Goal: Task Accomplishment & Management: Use online tool/utility

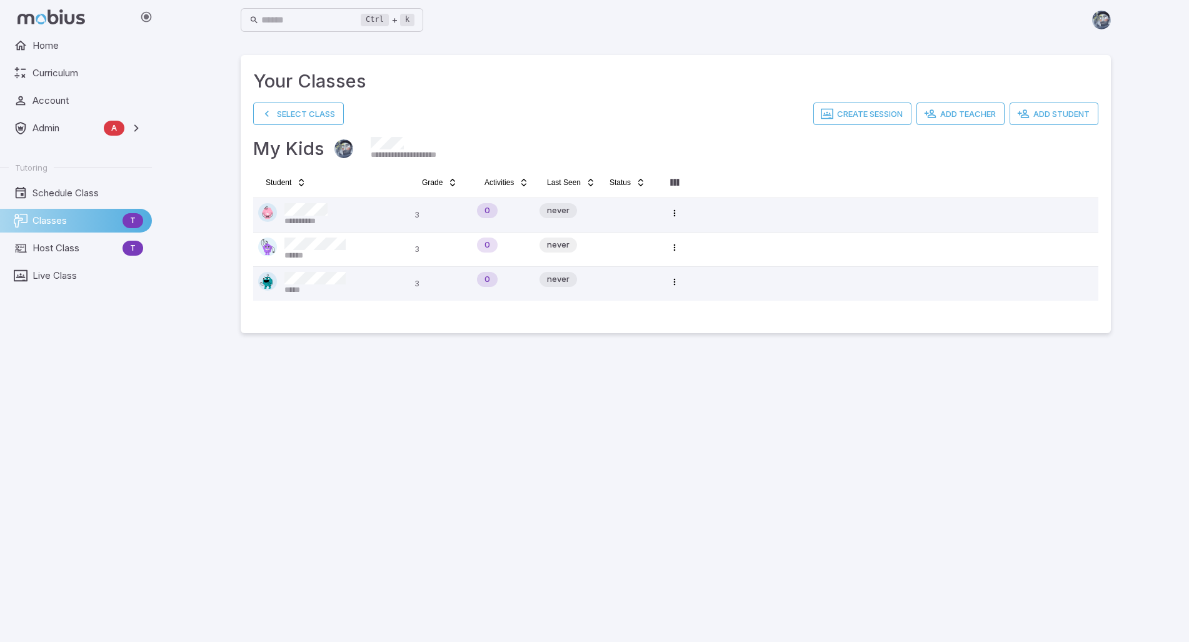
click at [686, 452] on main "**********" at bounding box center [676, 341] width 900 height 602
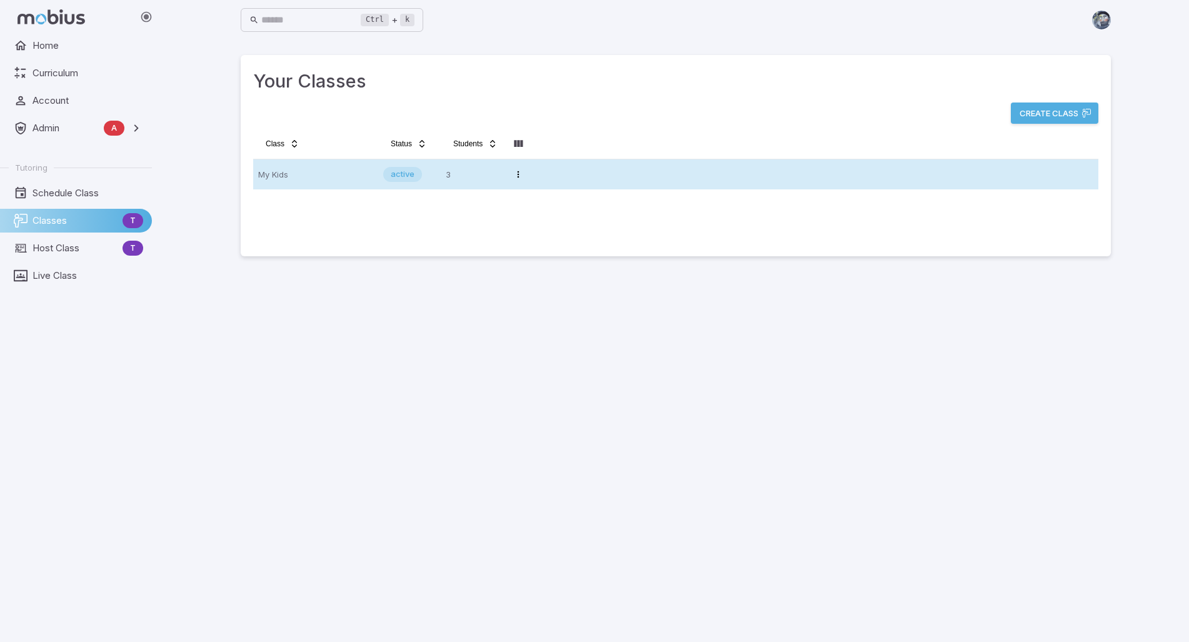
click at [354, 177] on p "My Kids" at bounding box center [315, 174] width 115 height 20
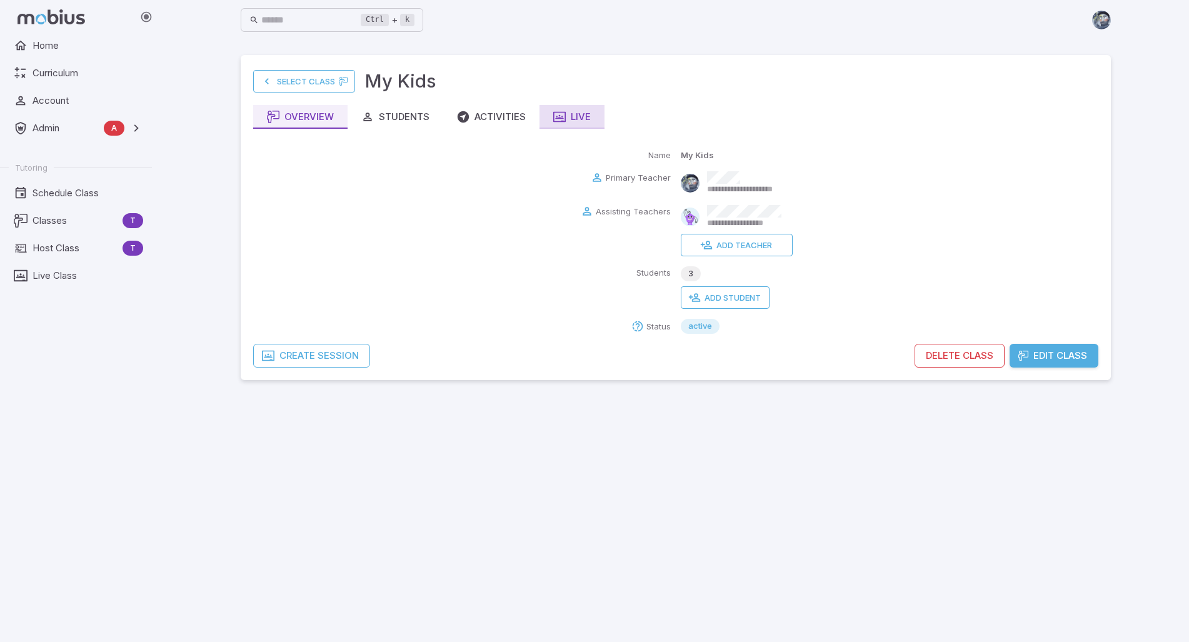
click at [573, 114] on div "Live" at bounding box center [572, 117] width 38 height 14
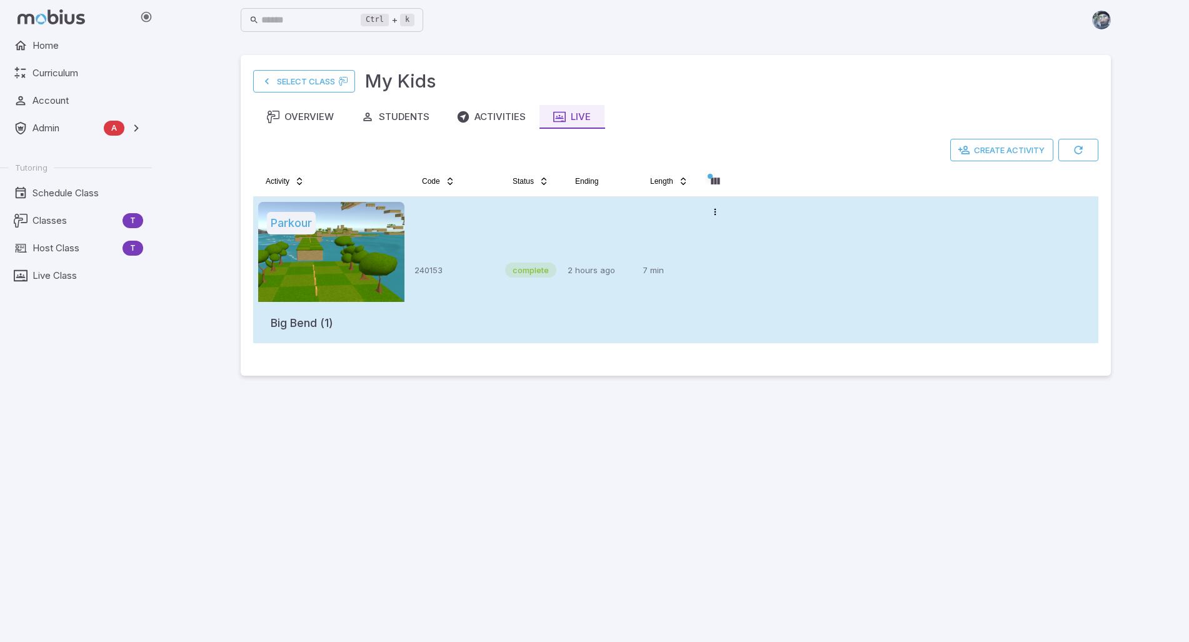
click at [583, 240] on p "2 hours ago" at bounding box center [600, 270] width 65 height 136
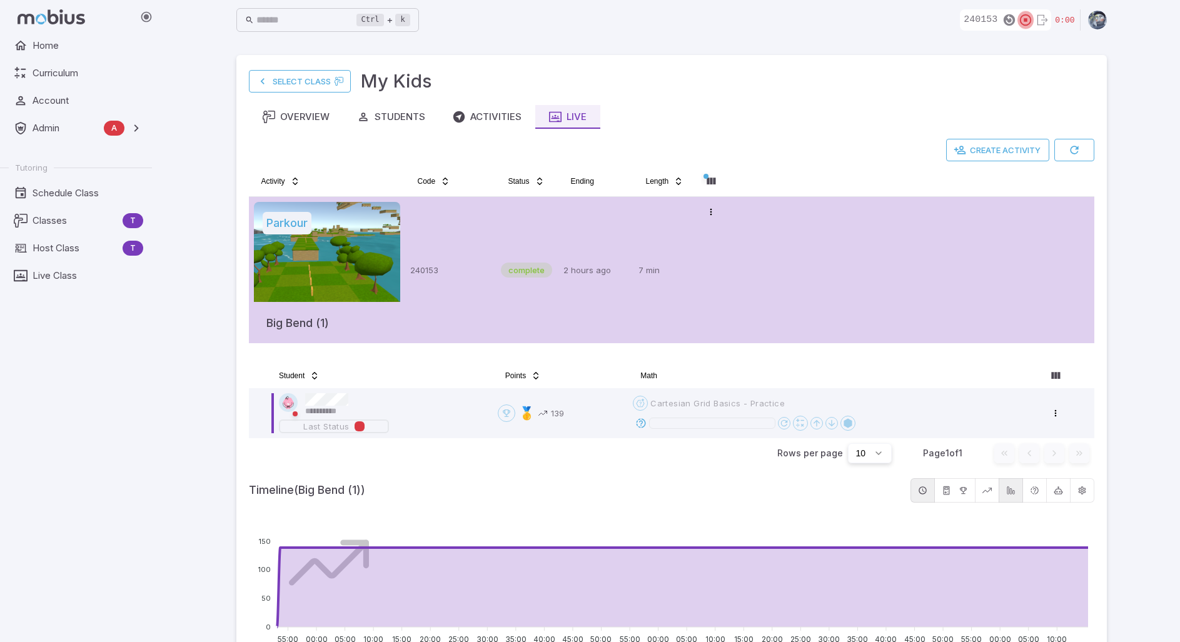
click at [1028, 19] on icon "button" at bounding box center [1026, 20] width 14 height 14
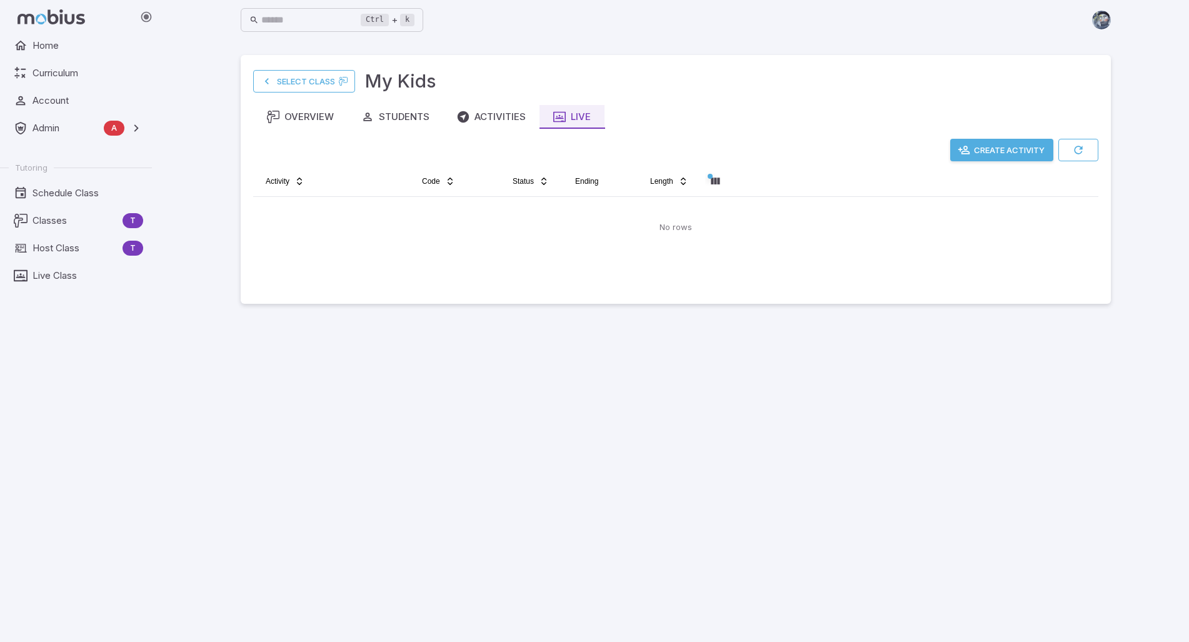
click at [990, 148] on button "Create Activity" at bounding box center [1001, 150] width 103 height 23
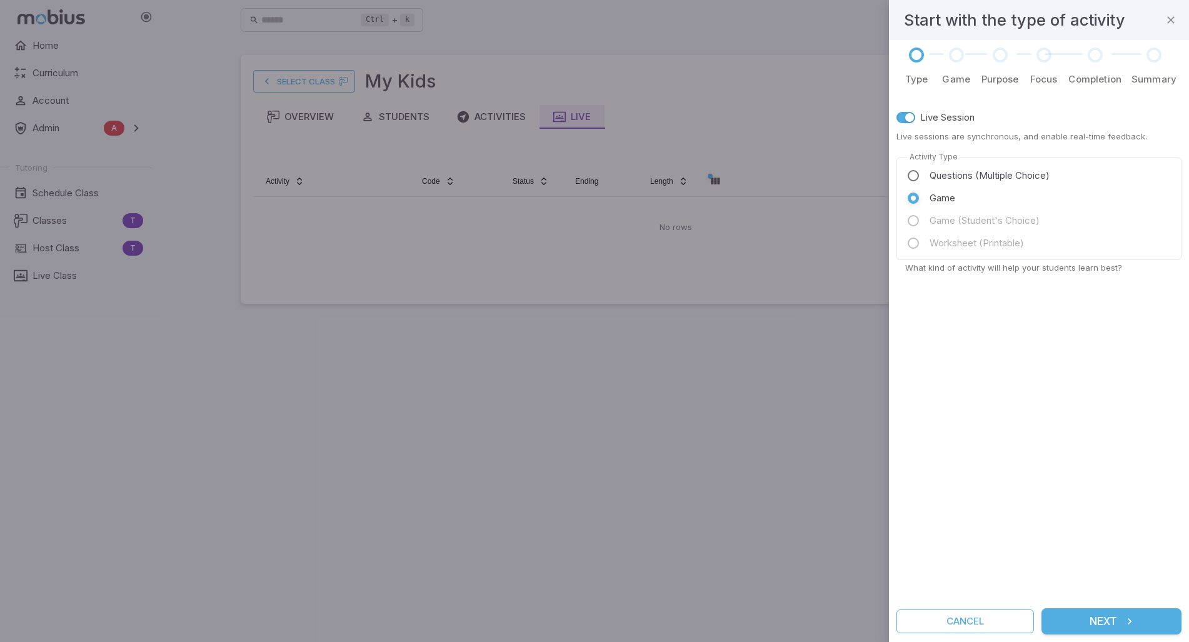
click at [1080, 636] on div "Type Game Purpose Focus Completion Summary Live Session Live sessions are synch…" at bounding box center [1039, 341] width 300 height 602
click at [1087, 627] on button "Next" at bounding box center [1112, 621] width 140 height 26
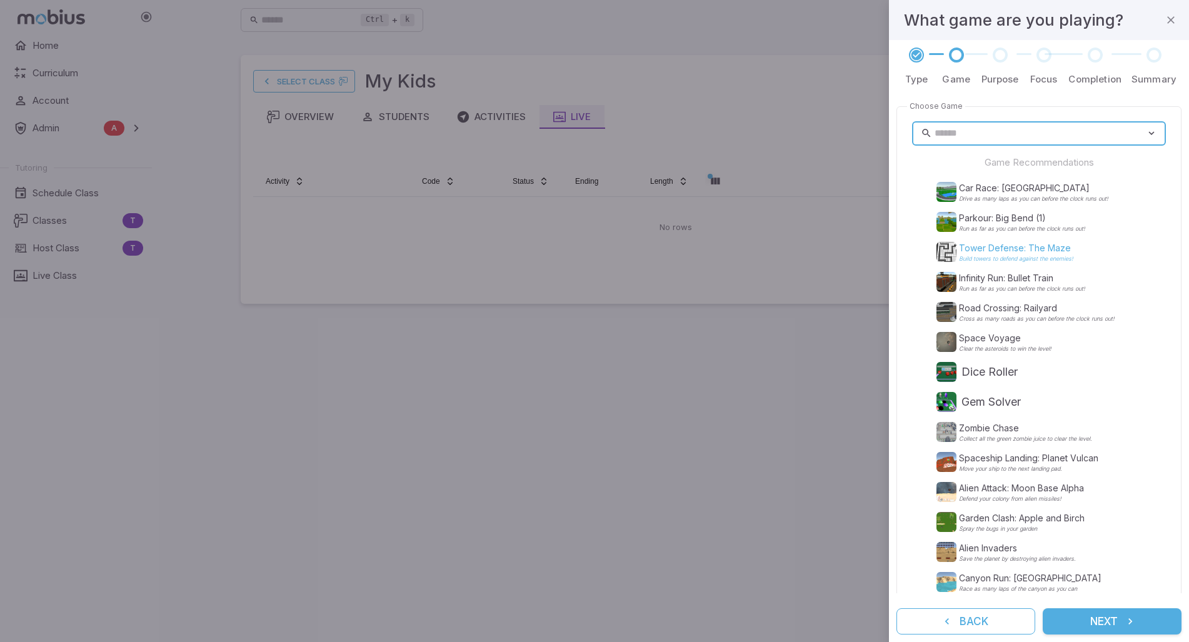
click at [982, 252] on p "Tower Defense: The Maze" at bounding box center [1016, 248] width 114 height 13
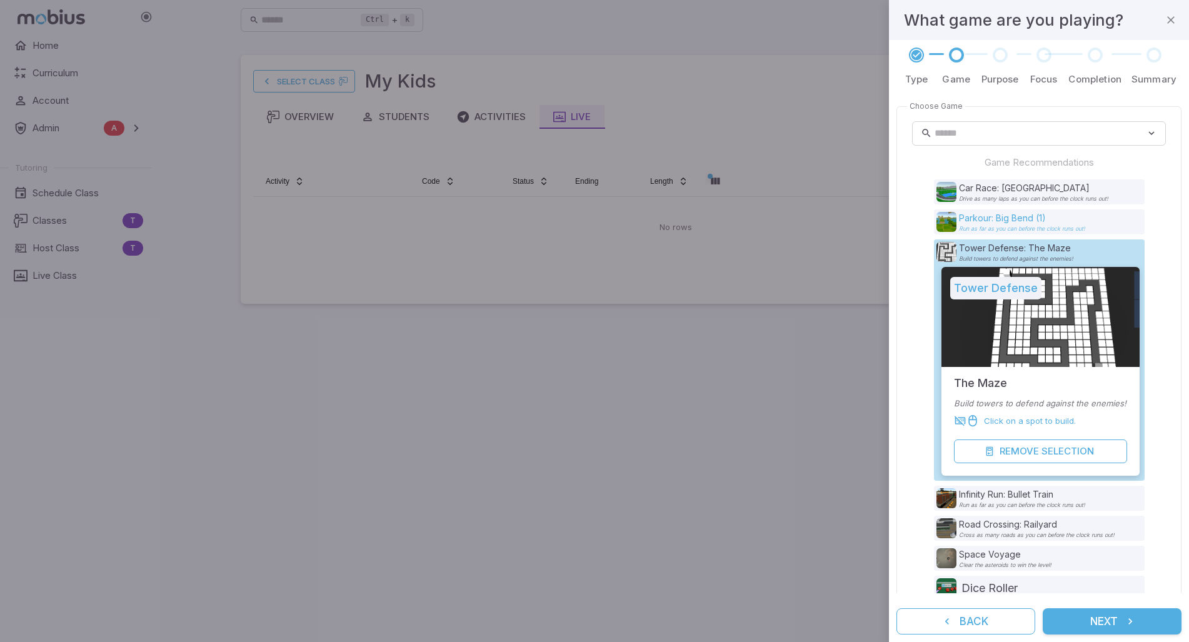
click at [995, 219] on p "Parkour: Big Bend (1)" at bounding box center [1022, 218] width 126 height 13
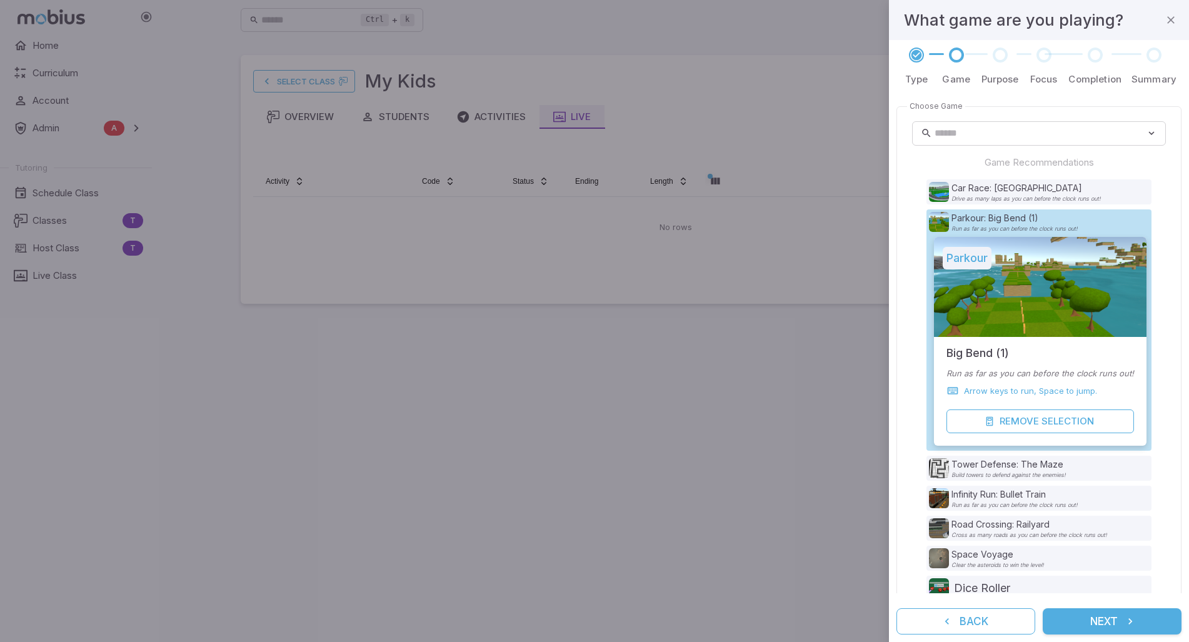
click at [1122, 613] on button "Next" at bounding box center [1112, 621] width 139 height 26
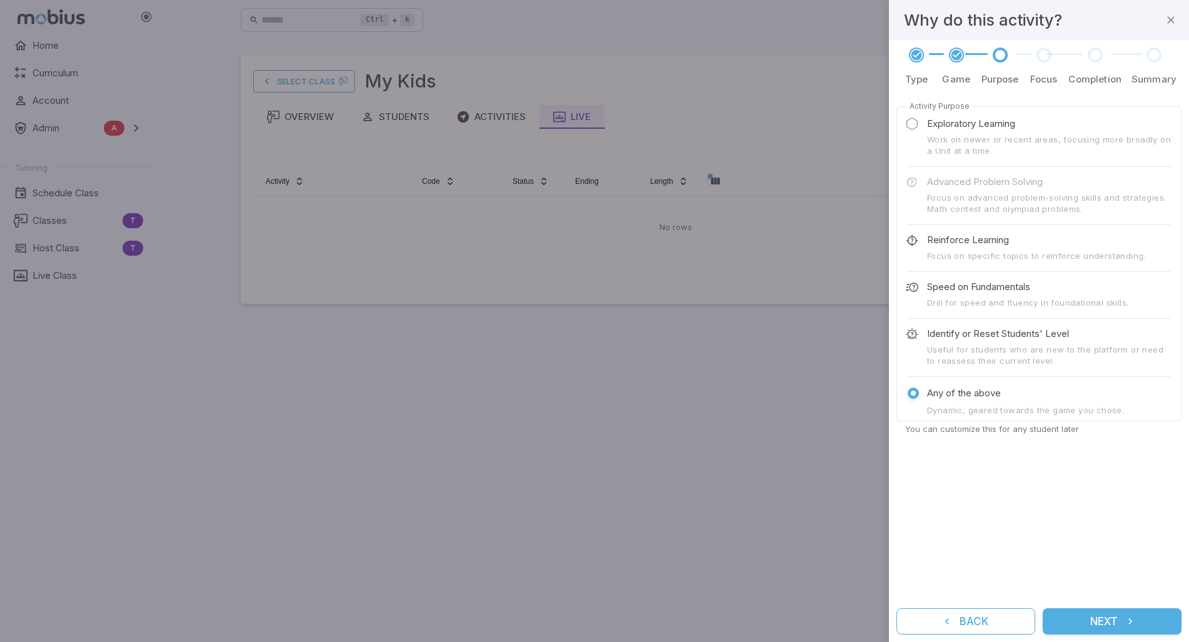
click at [1122, 613] on button "Next" at bounding box center [1112, 621] width 139 height 26
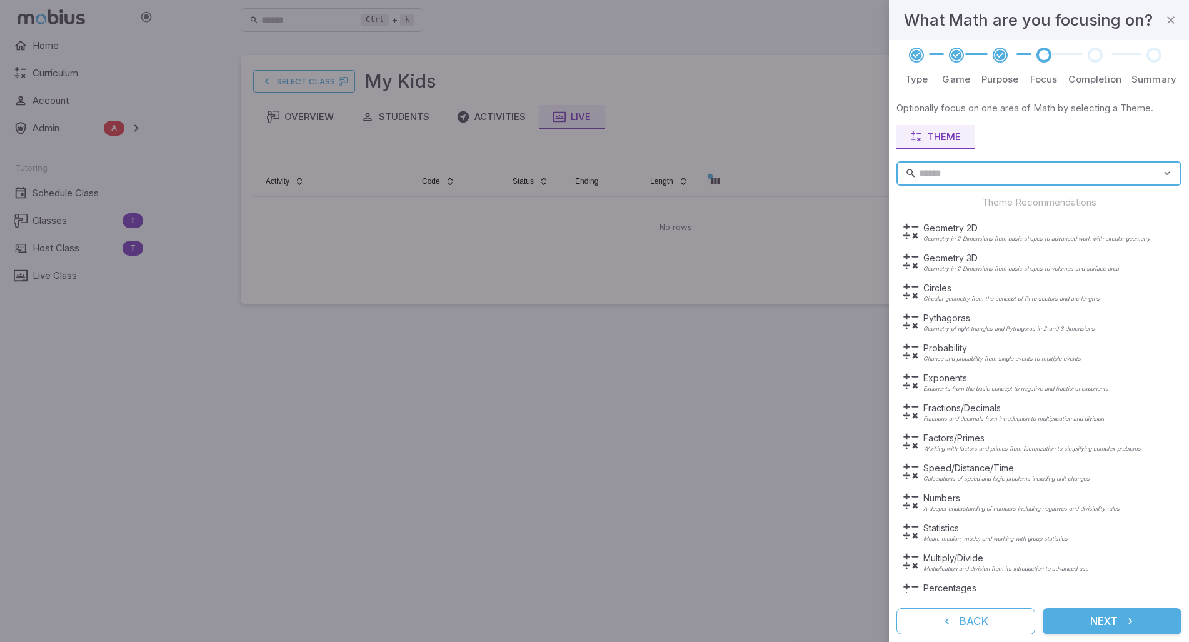
click at [1122, 613] on button "Next" at bounding box center [1112, 621] width 139 height 26
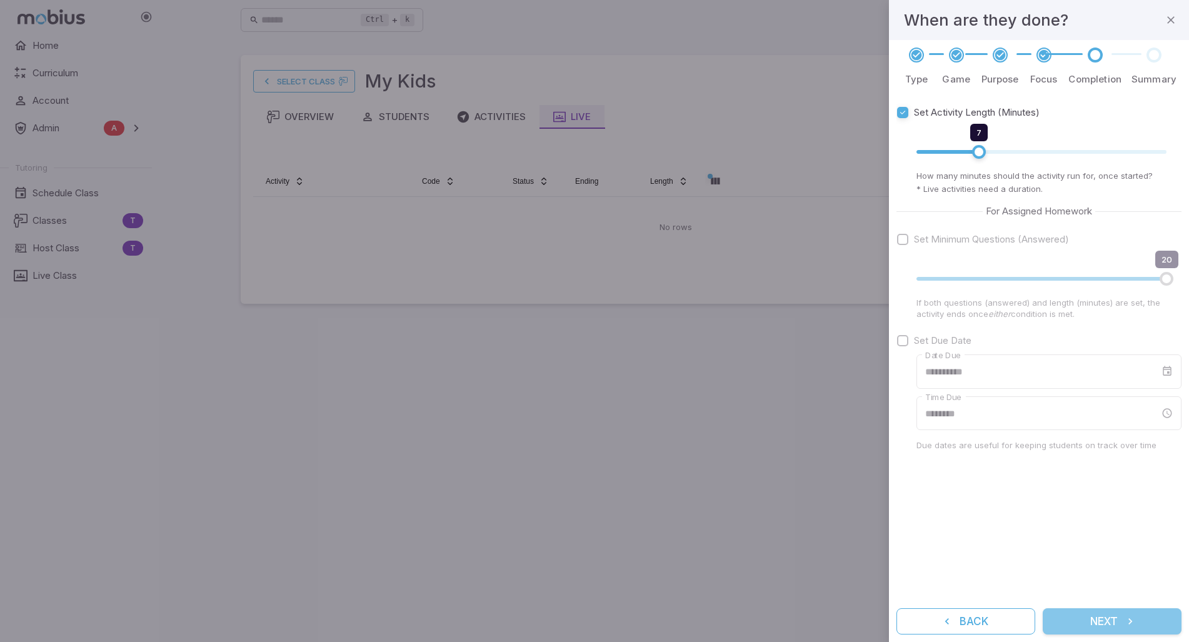
click at [1122, 613] on button "Next" at bounding box center [1112, 621] width 139 height 26
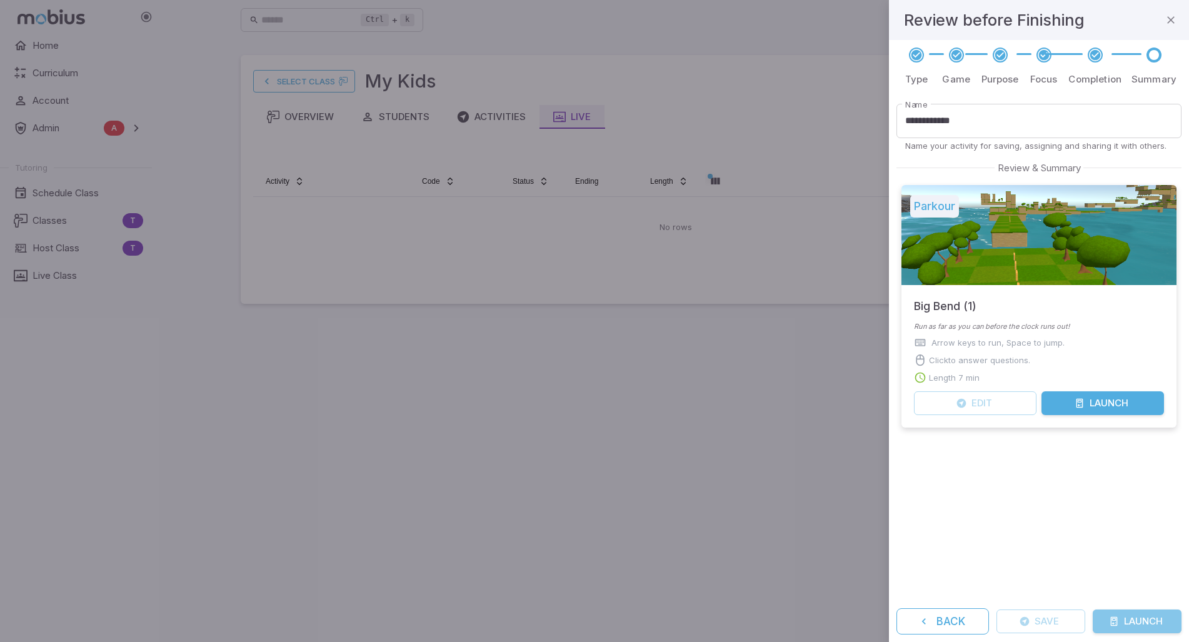
click at [1122, 613] on button "Launch" at bounding box center [1137, 622] width 89 height 24
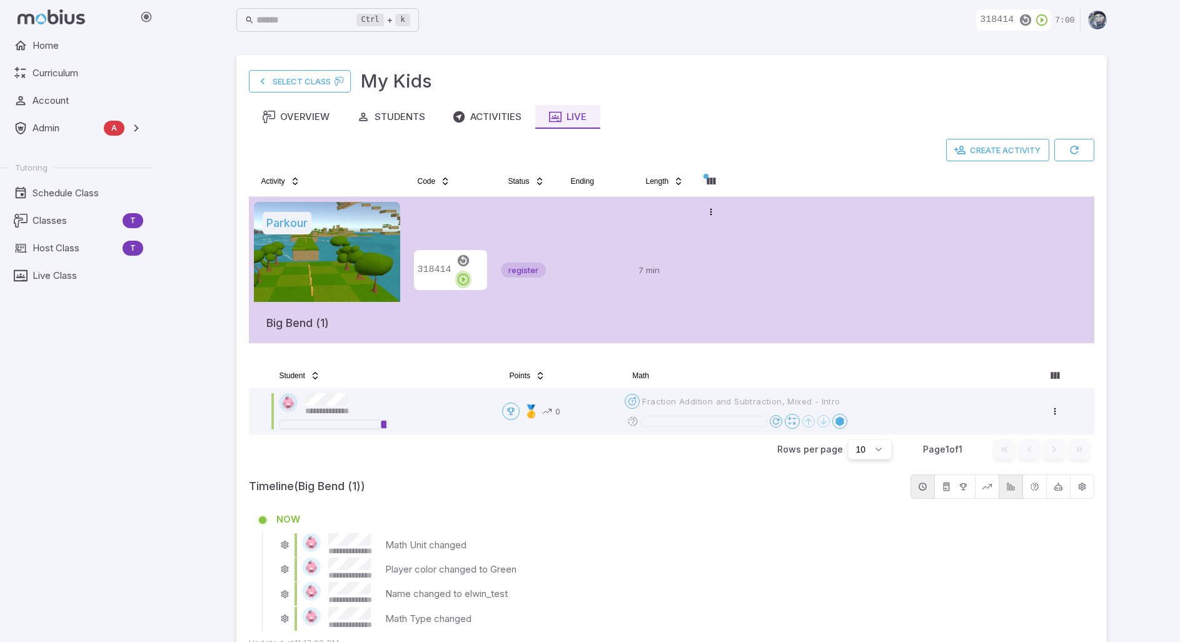
click at [470, 273] on icon "button" at bounding box center [463, 280] width 14 height 14
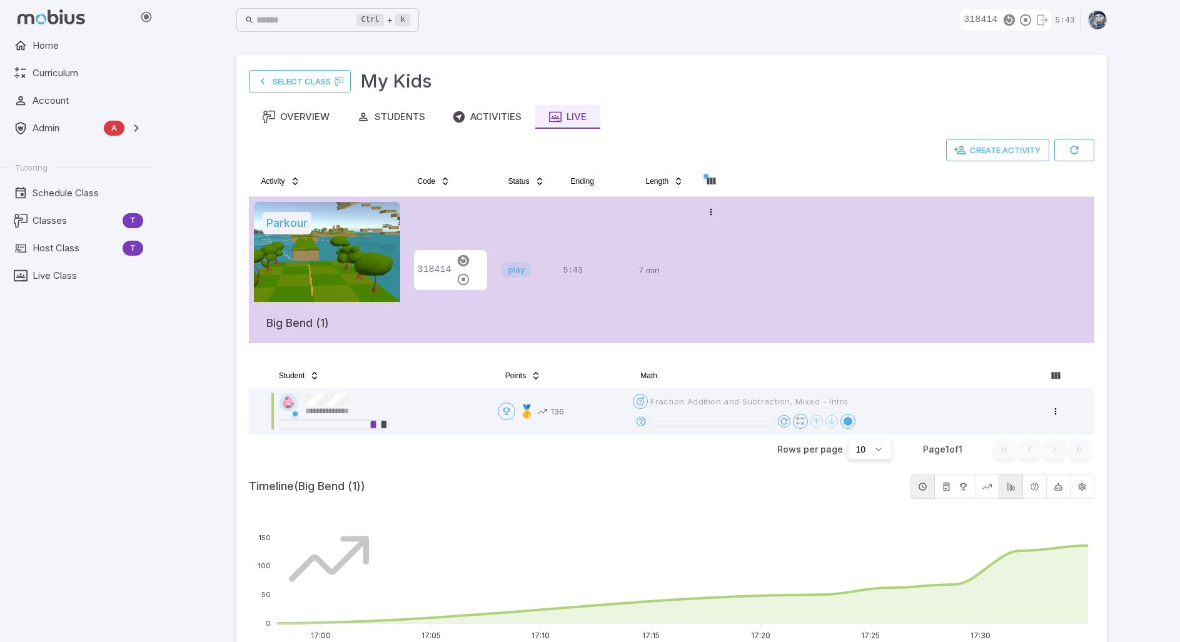
click at [671, 264] on p "7 min" at bounding box center [664, 270] width 53 height 136
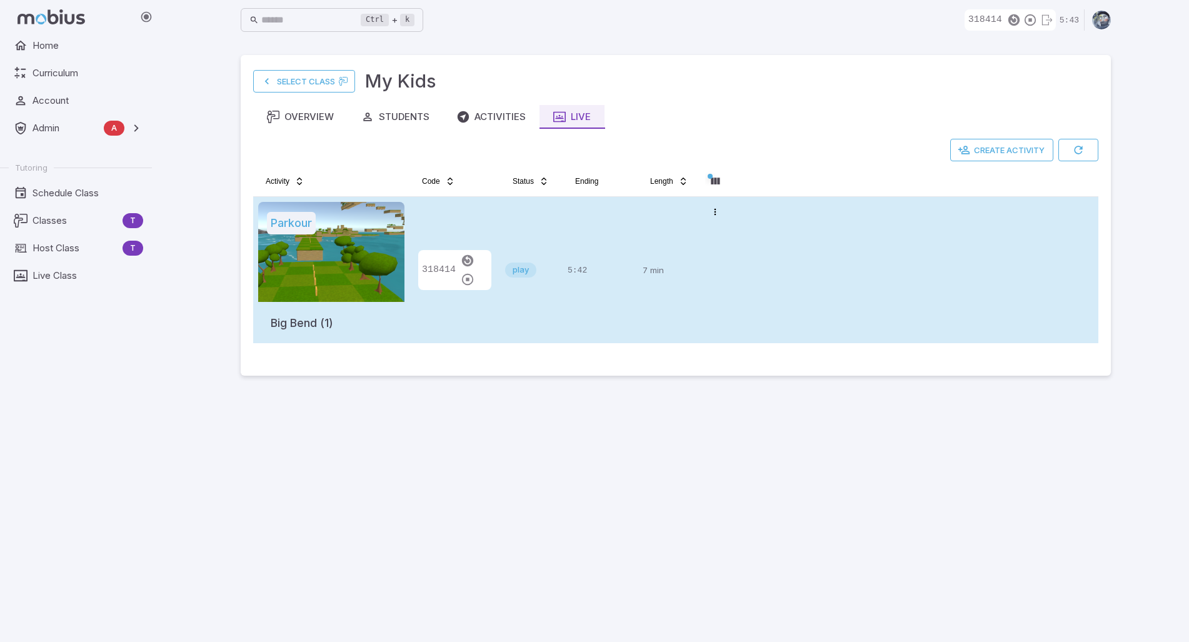
click at [671, 264] on p "7 min" at bounding box center [669, 270] width 53 height 136
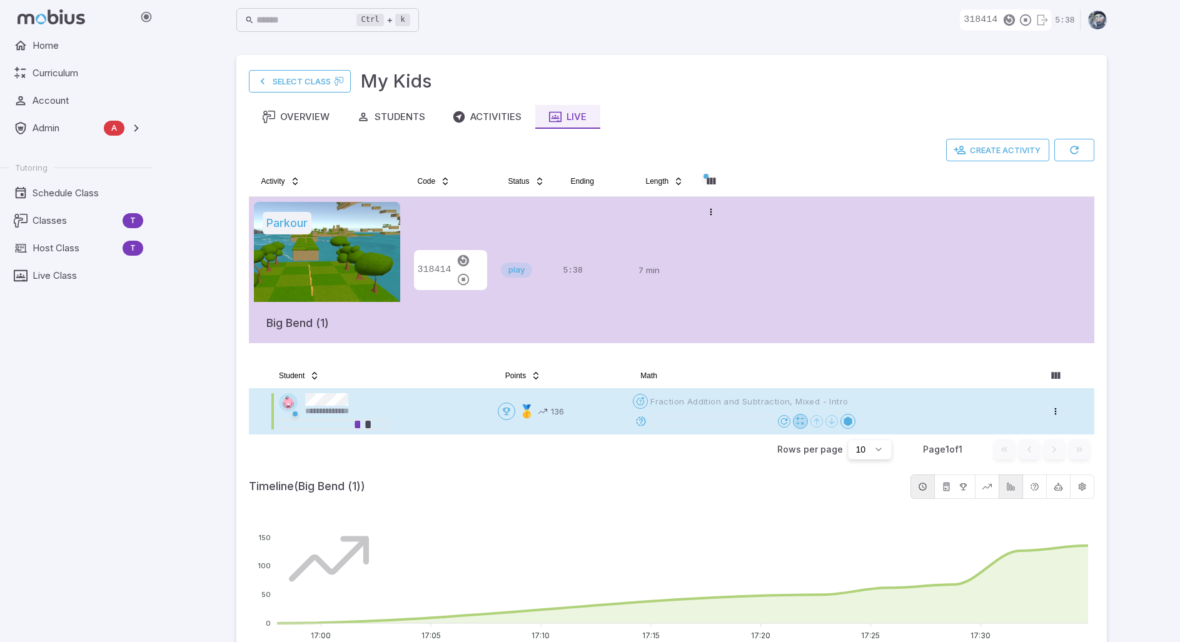
click at [802, 418] on icon at bounding box center [800, 421] width 10 height 10
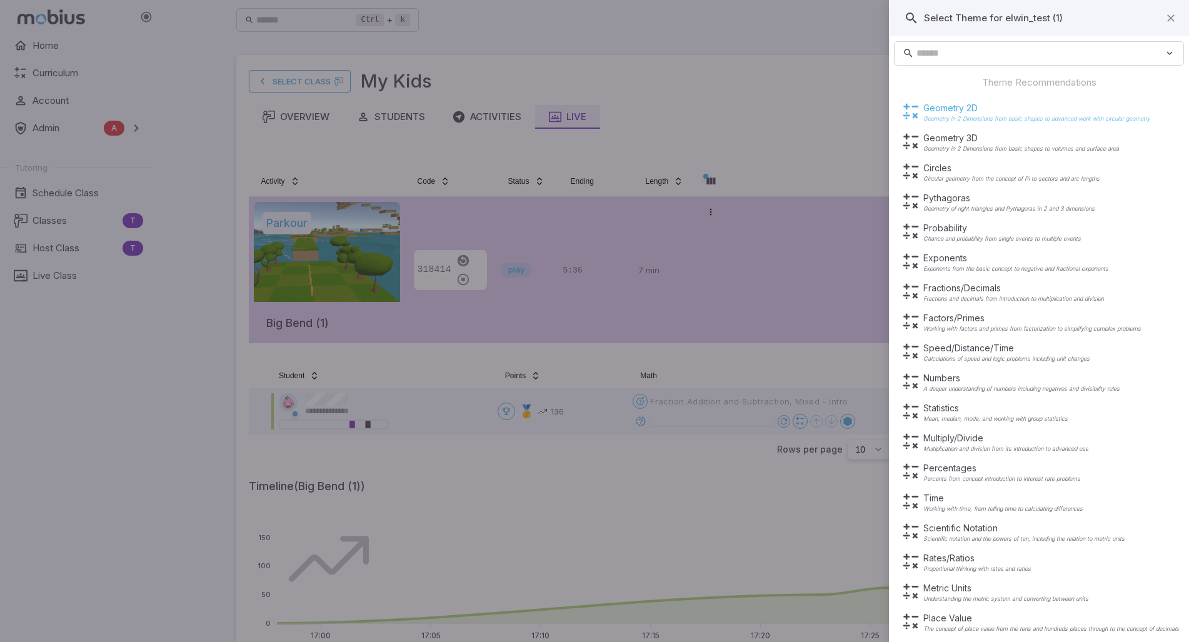
click at [985, 109] on p "Geometry 2D" at bounding box center [1037, 108] width 227 height 13
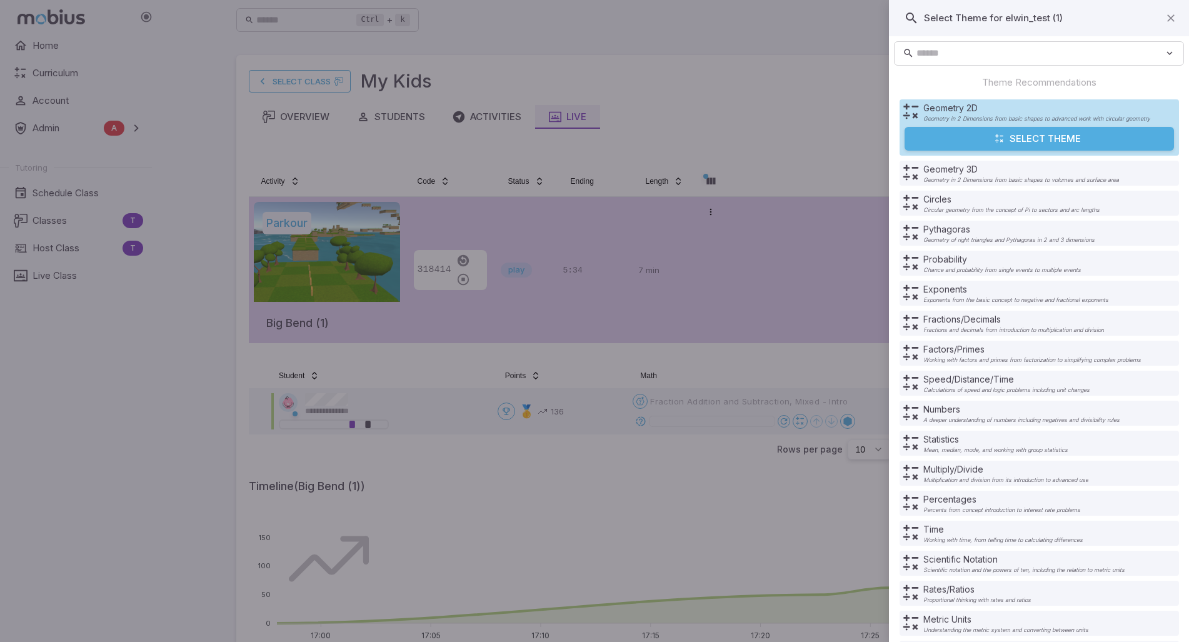
click at [1060, 135] on button "Select Theme" at bounding box center [1039, 139] width 269 height 24
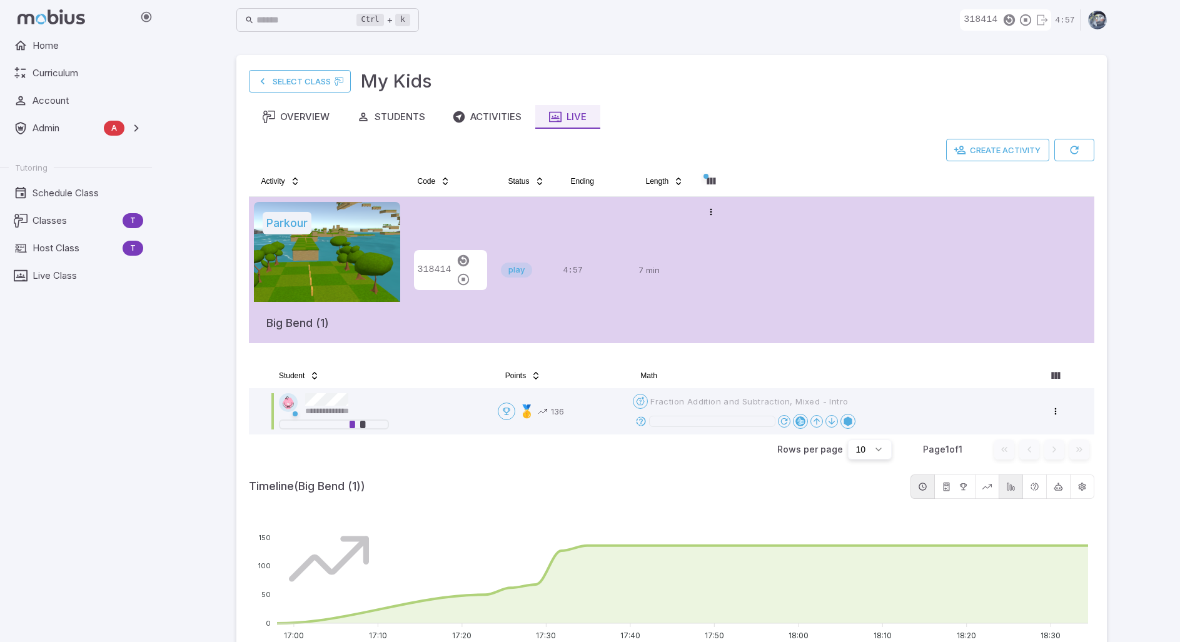
click at [176, 385] on div "**********" at bounding box center [671, 568] width 1017 height 1136
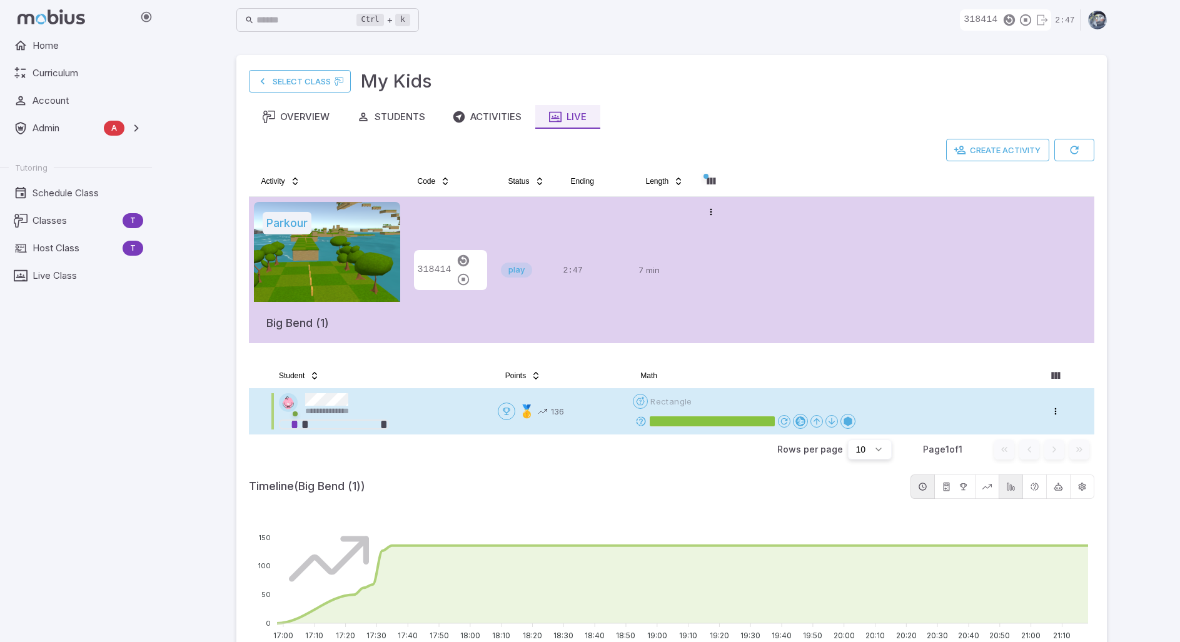
click at [643, 418] on icon at bounding box center [640, 421] width 11 height 11
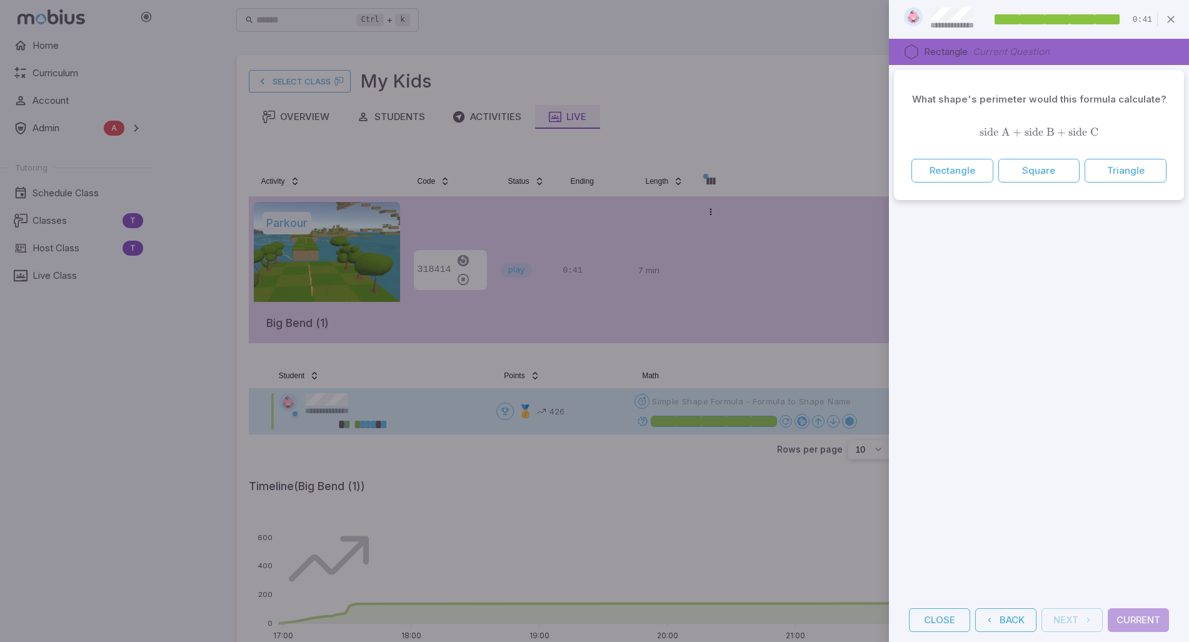
click at [627, 470] on div at bounding box center [594, 321] width 1189 height 642
click at [939, 620] on button "Close" at bounding box center [939, 620] width 61 height 24
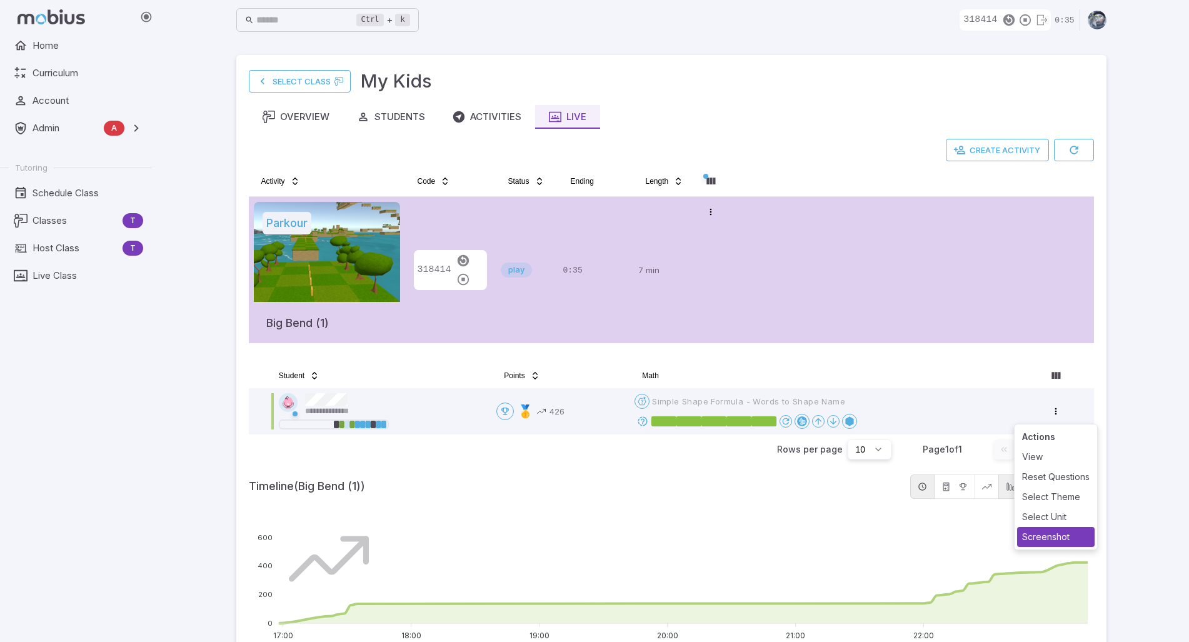
click at [1037, 535] on div "Screenshot" at bounding box center [1056, 537] width 78 height 20
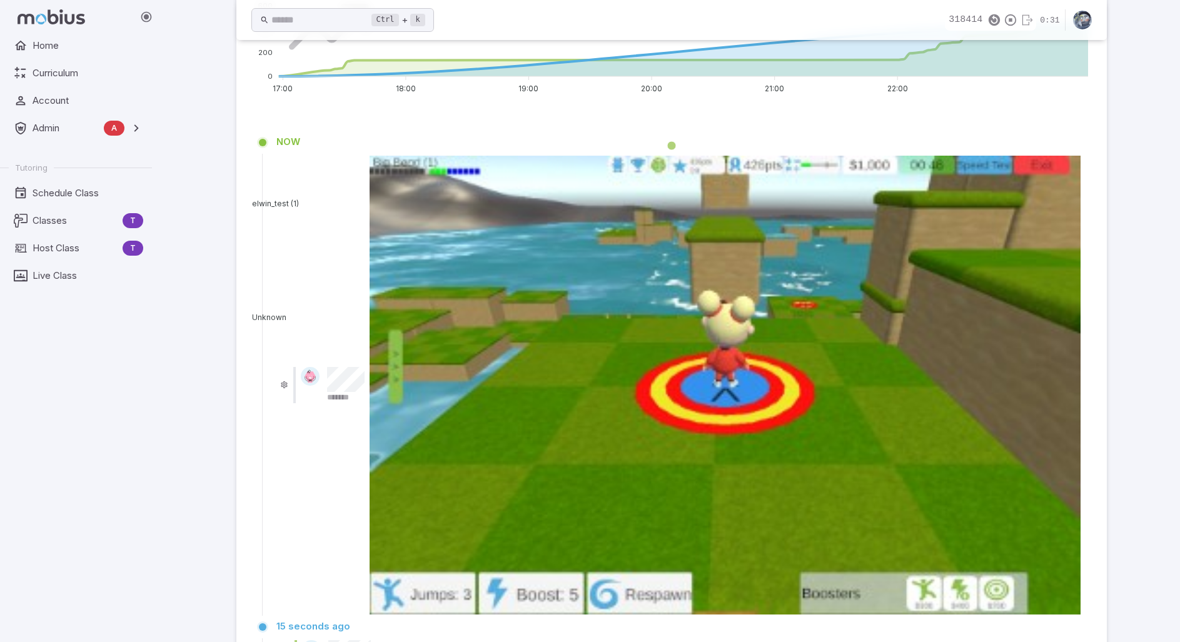
scroll to position [541, 0]
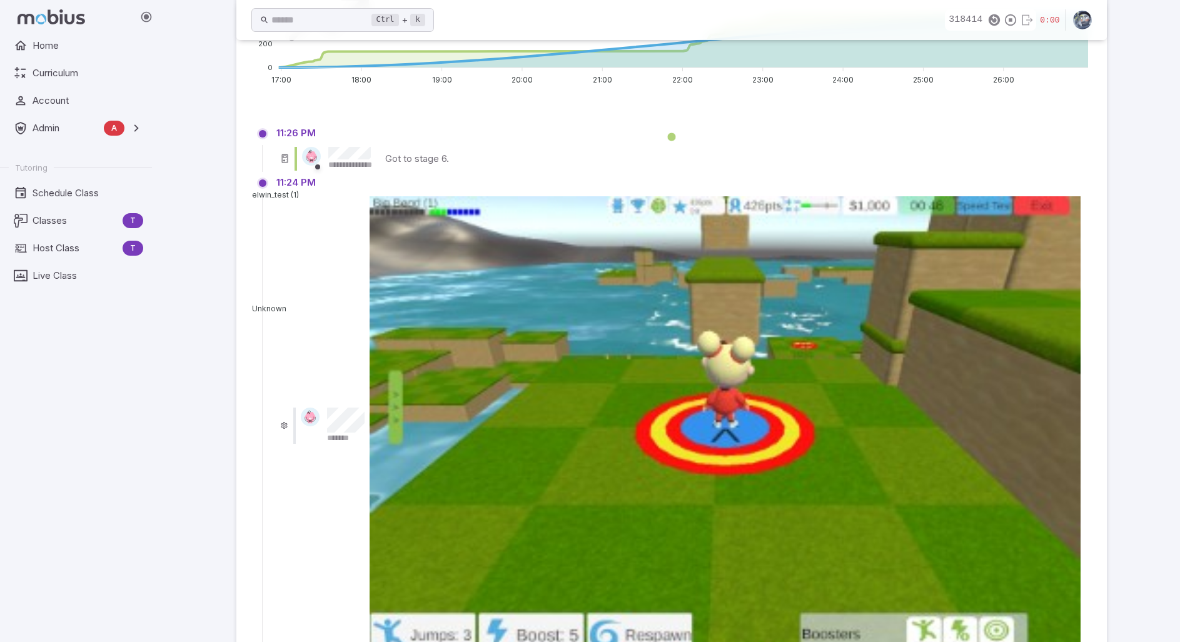
click at [650, 134] on div "11:26 PM" at bounding box center [680, 133] width 808 height 14
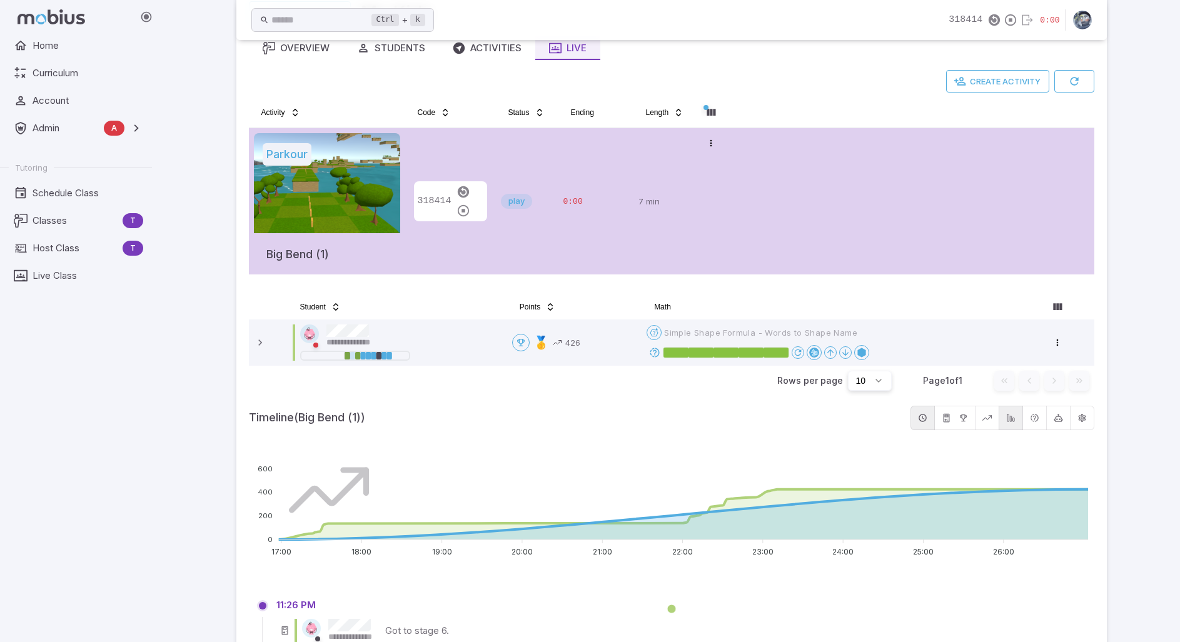
scroll to position [68, 0]
click at [470, 205] on icon "button" at bounding box center [463, 212] width 14 height 14
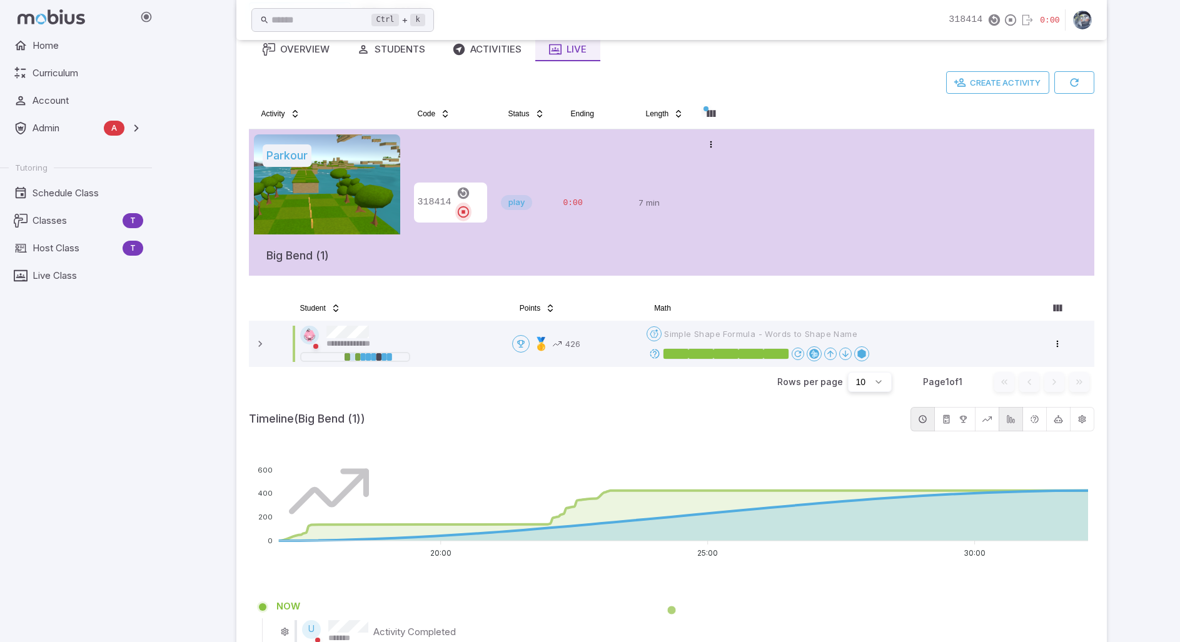
scroll to position [0, 0]
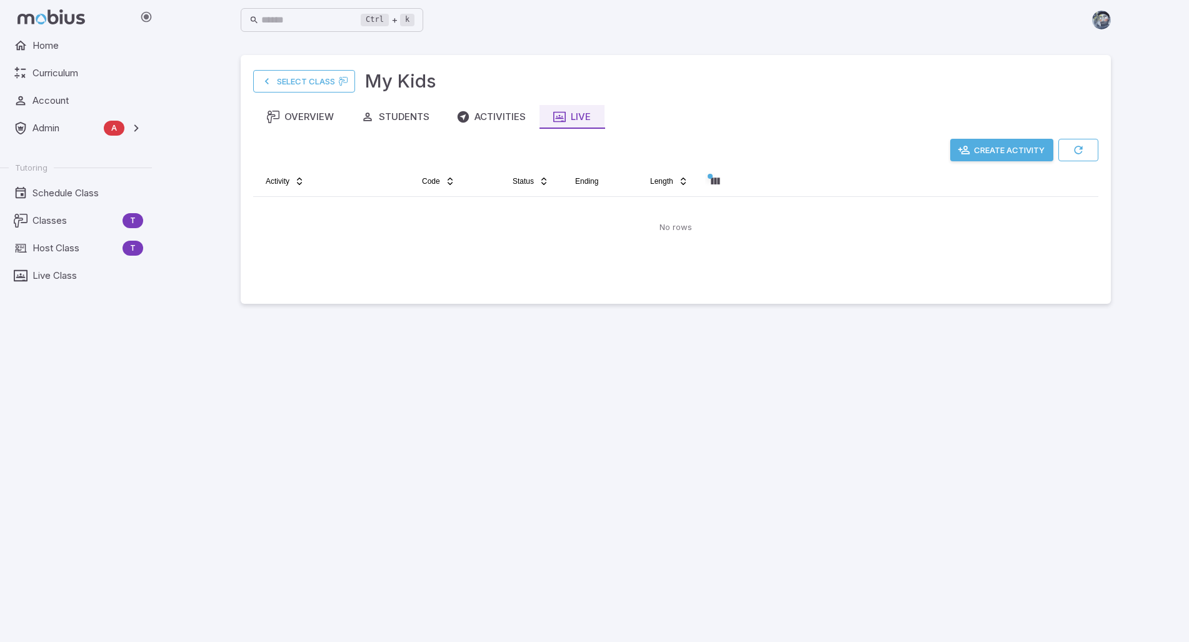
click at [973, 157] on button "Create Activity" at bounding box center [1001, 150] width 103 height 23
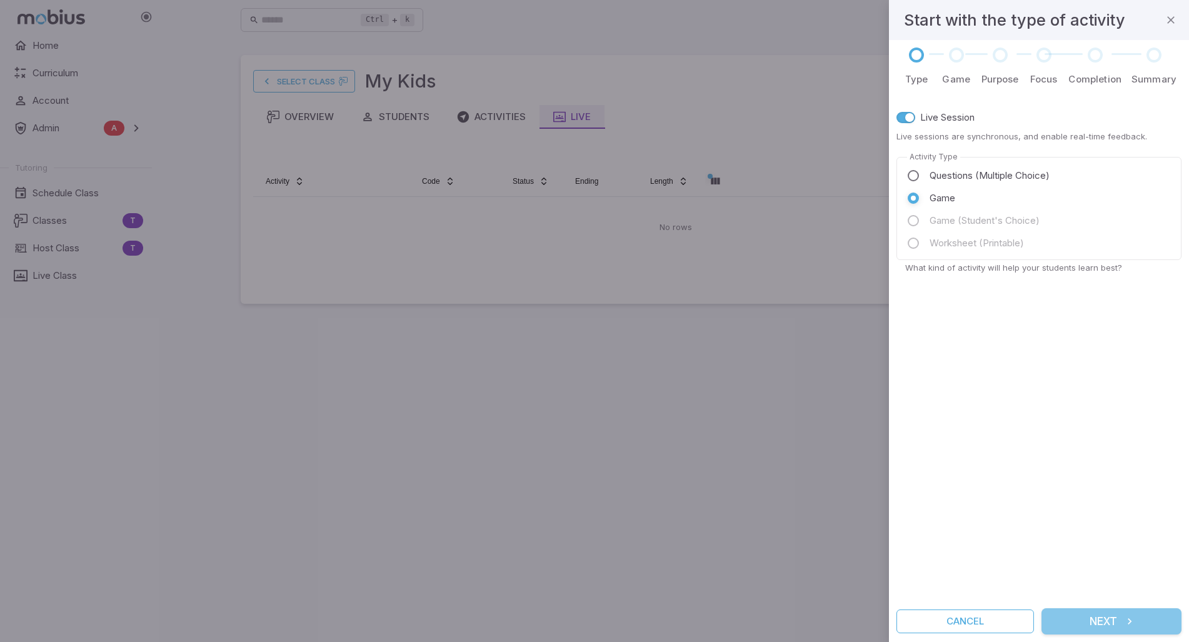
click at [1087, 624] on button "Next" at bounding box center [1112, 621] width 140 height 26
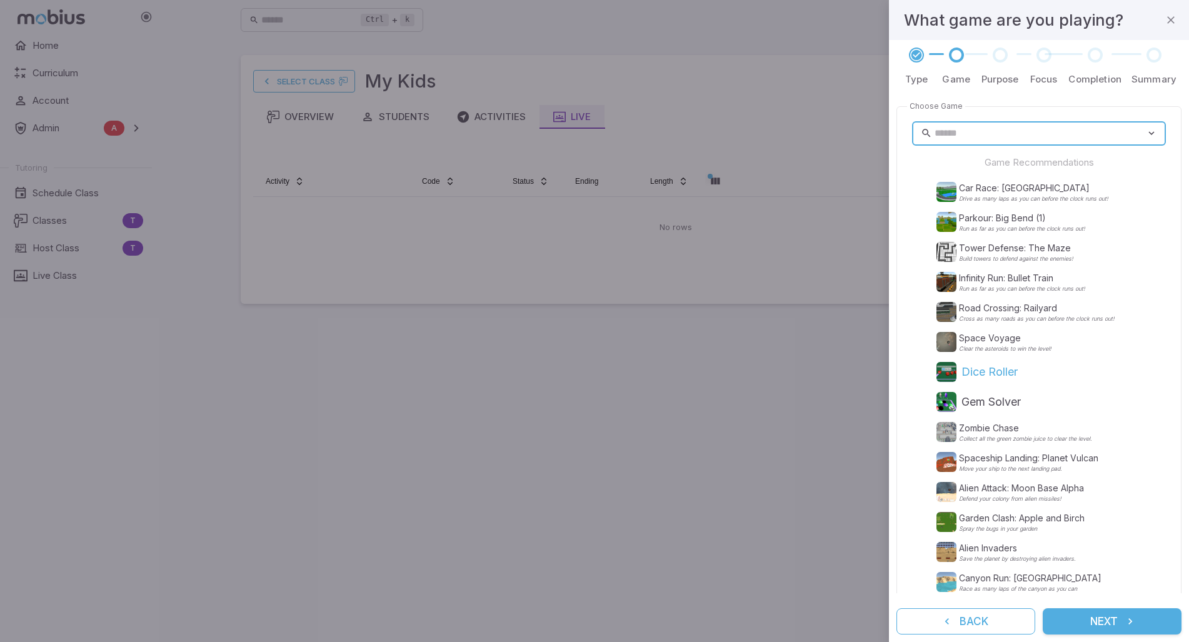
click at [982, 373] on p "Dice Roller" at bounding box center [990, 372] width 56 height 18
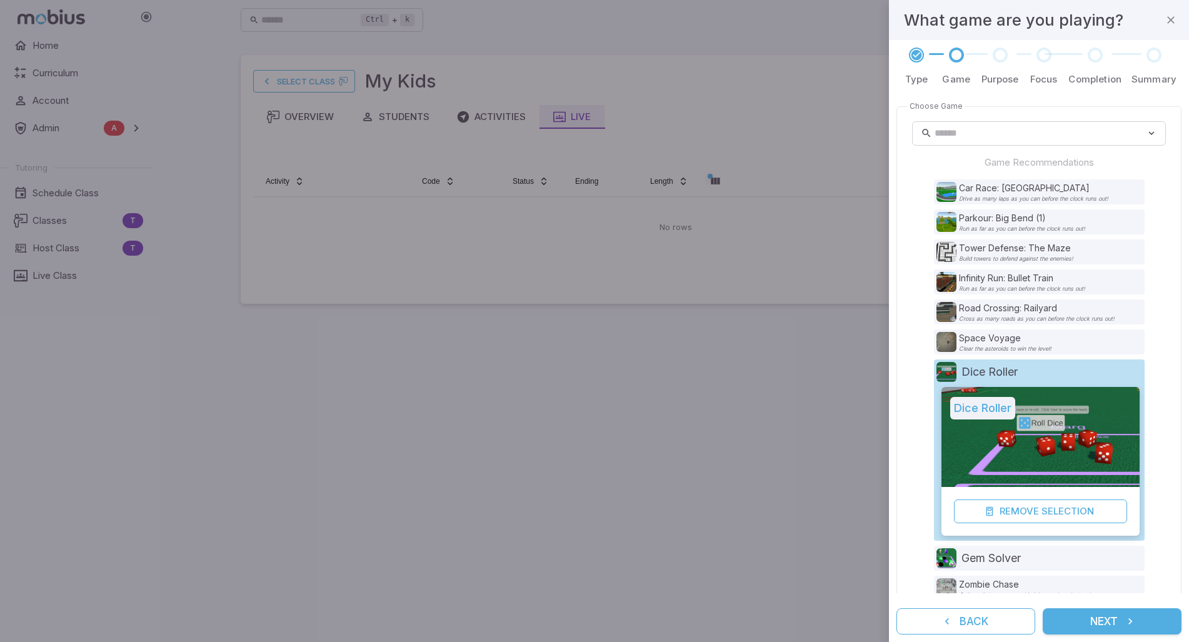
click at [1115, 620] on button "Next" at bounding box center [1112, 621] width 139 height 26
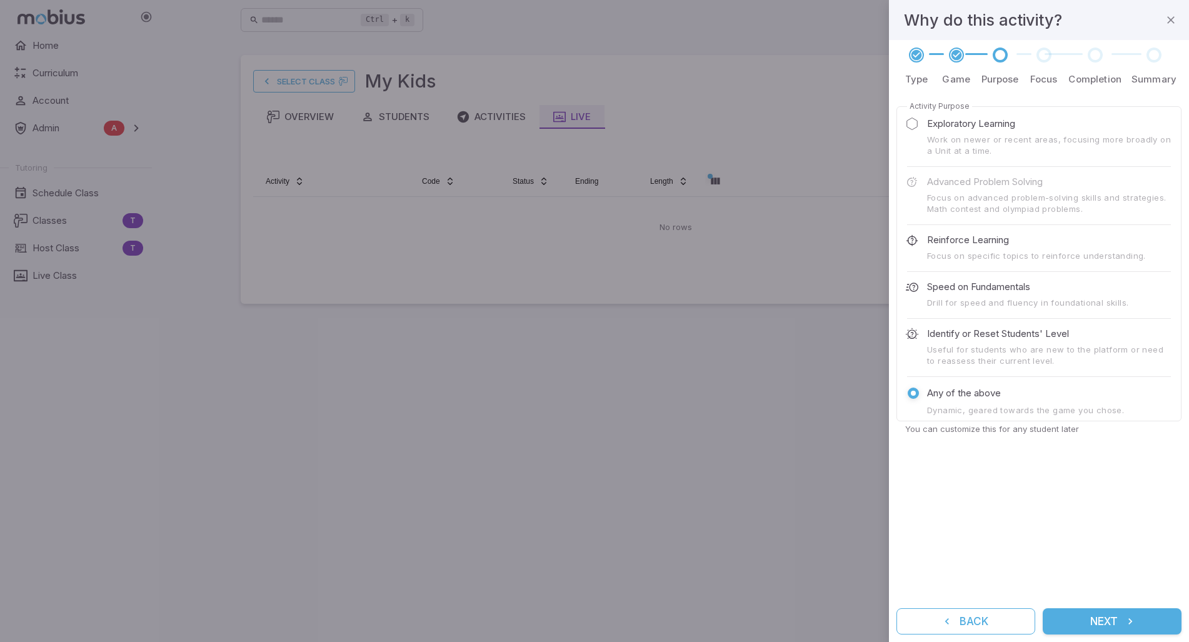
click at [1115, 620] on button "Next" at bounding box center [1112, 621] width 139 height 26
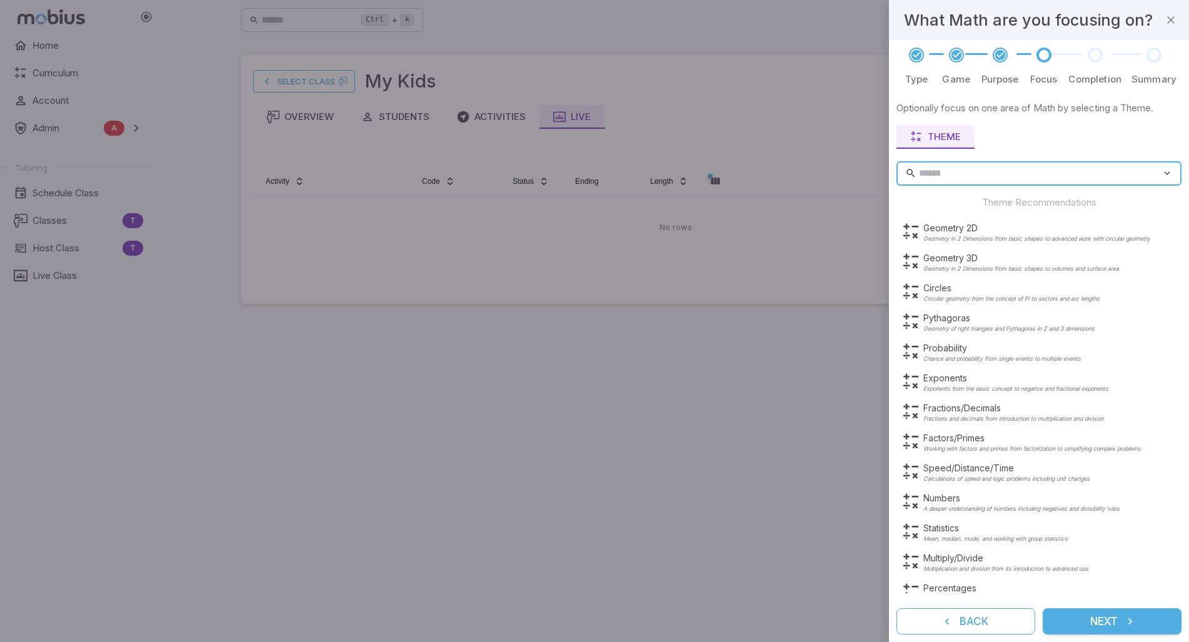
click at [1115, 620] on button "Next" at bounding box center [1112, 621] width 139 height 26
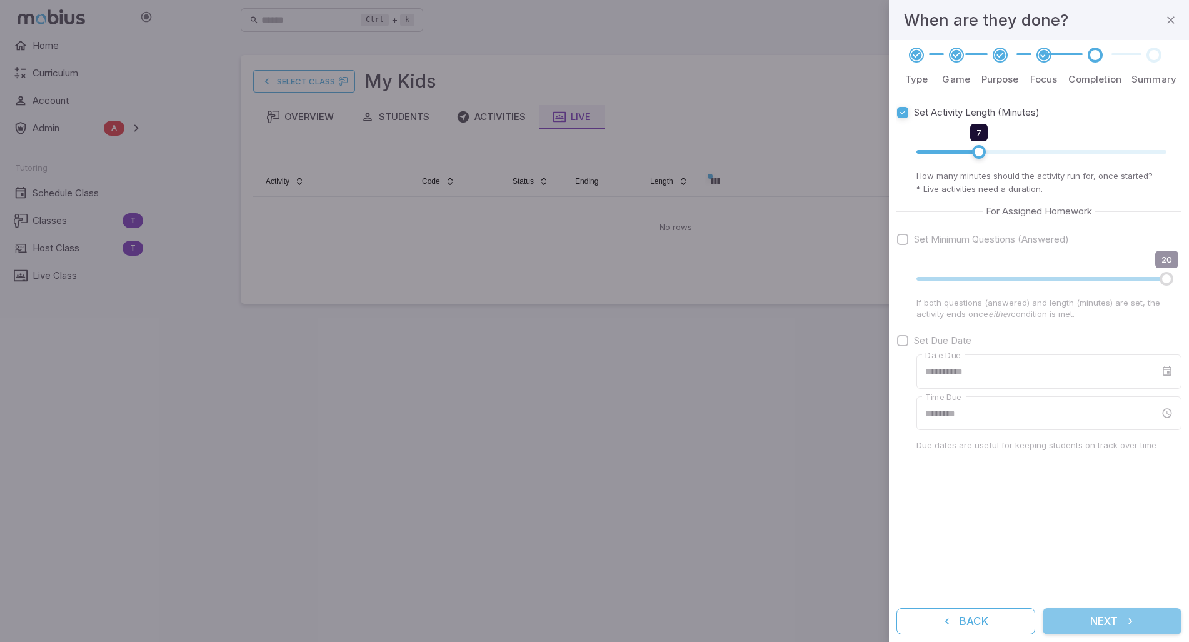
click at [1115, 620] on button "Next" at bounding box center [1112, 621] width 139 height 26
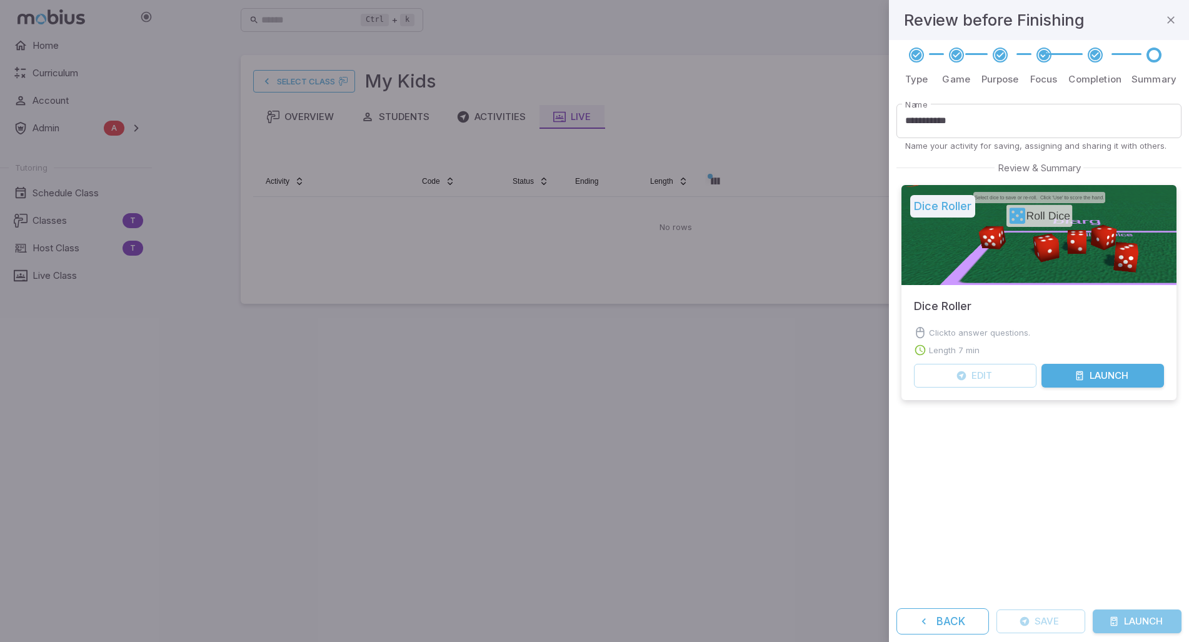
click at [1116, 622] on icon "submit" at bounding box center [1114, 622] width 10 height 10
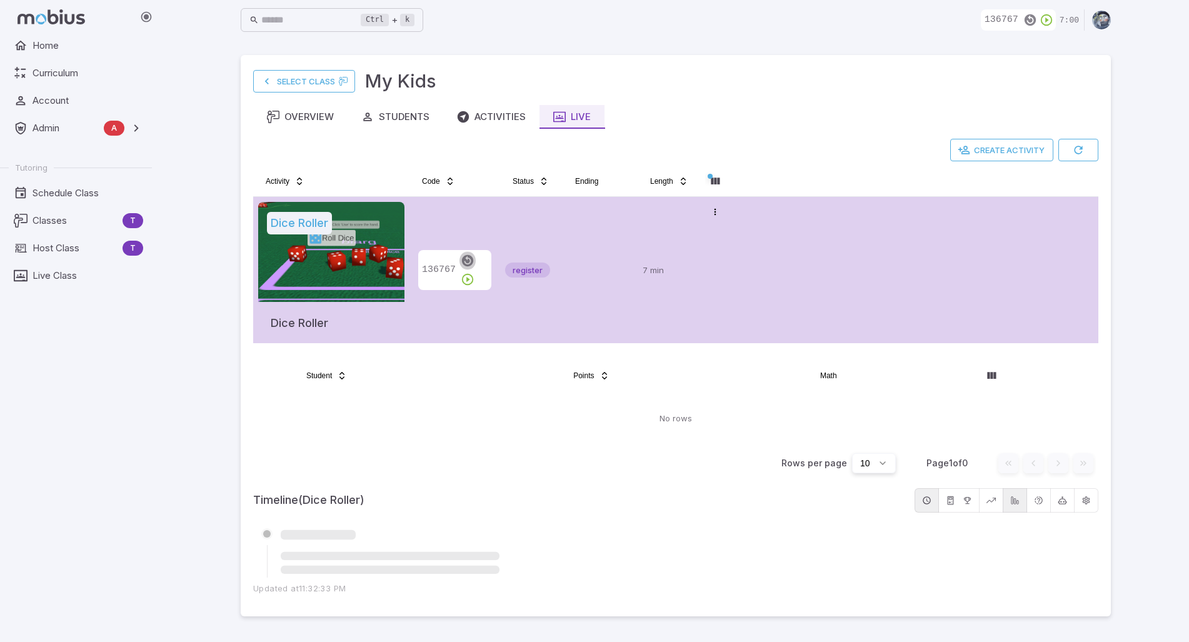
click at [465, 268] on icon "button" at bounding box center [468, 261] width 14 height 14
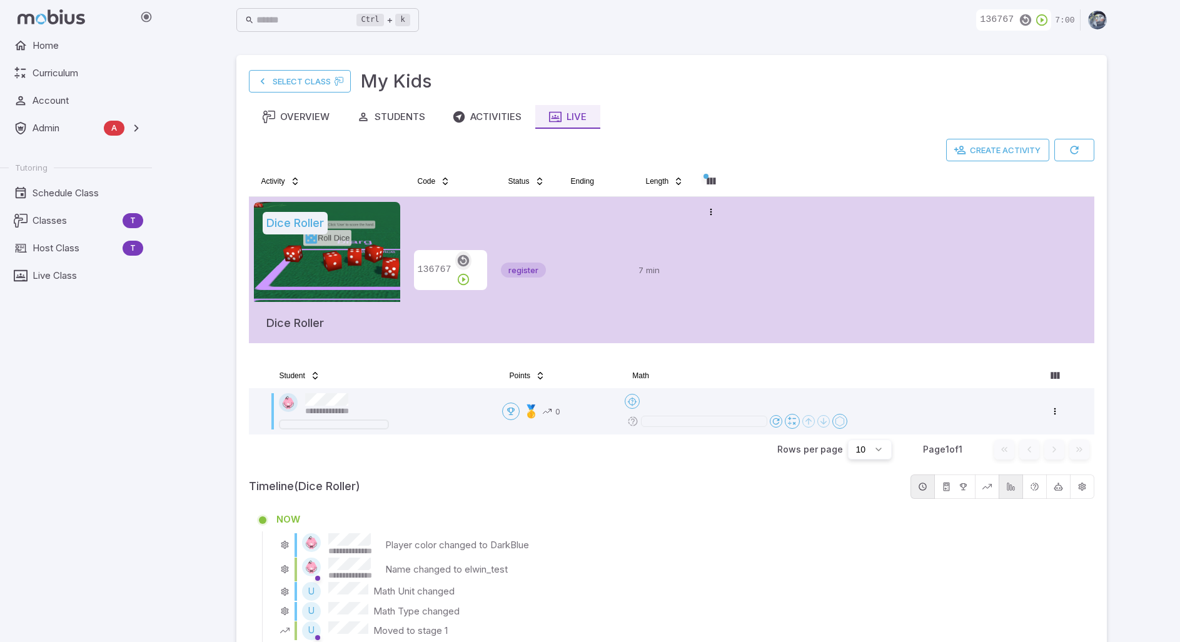
click at [458, 268] on icon "button" at bounding box center [463, 261] width 14 height 14
click at [470, 273] on icon "button" at bounding box center [463, 280] width 14 height 14
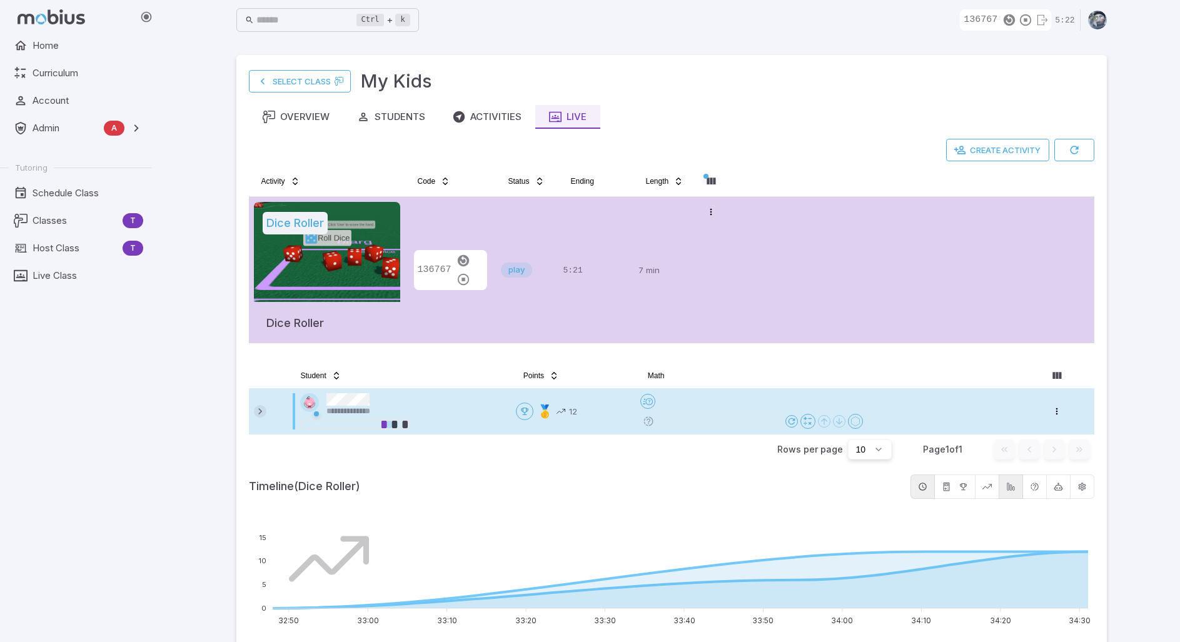
click at [258, 411] on icon at bounding box center [260, 411] width 13 height 13
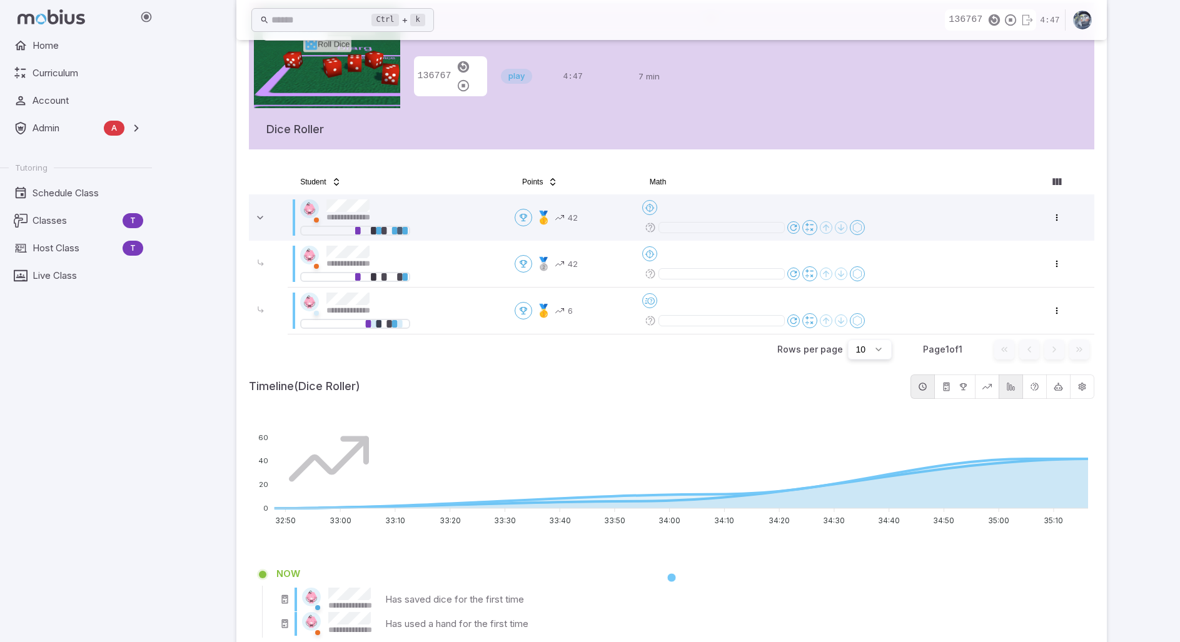
scroll to position [193, 0]
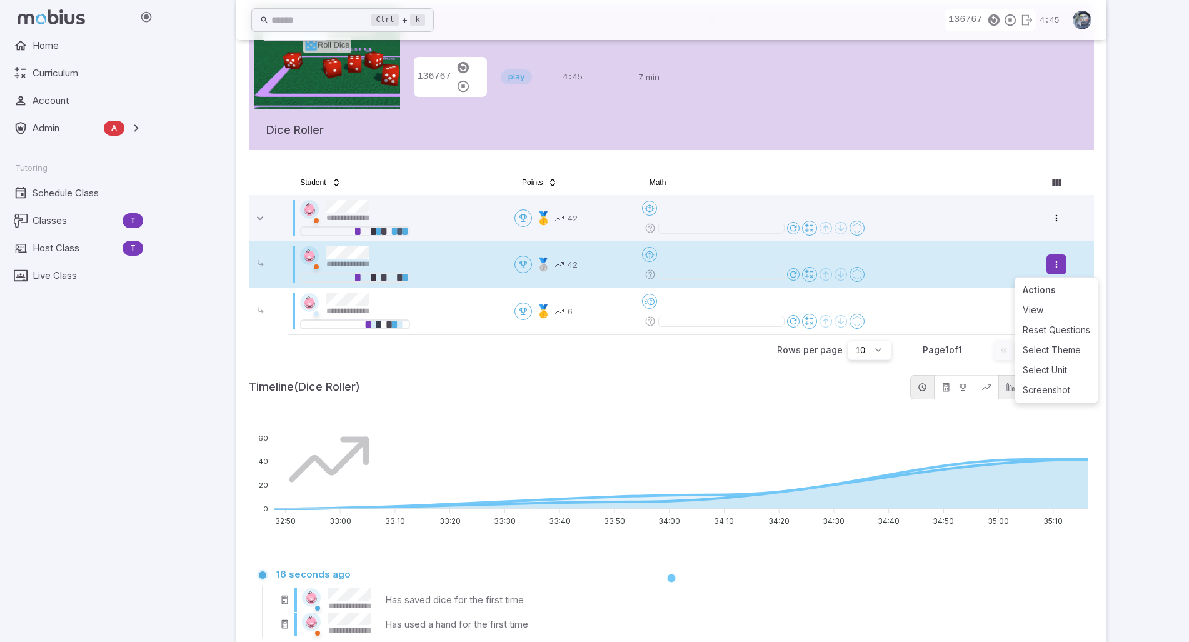
click at [1059, 262] on html "**********" at bounding box center [594, 466] width 1189 height 1318
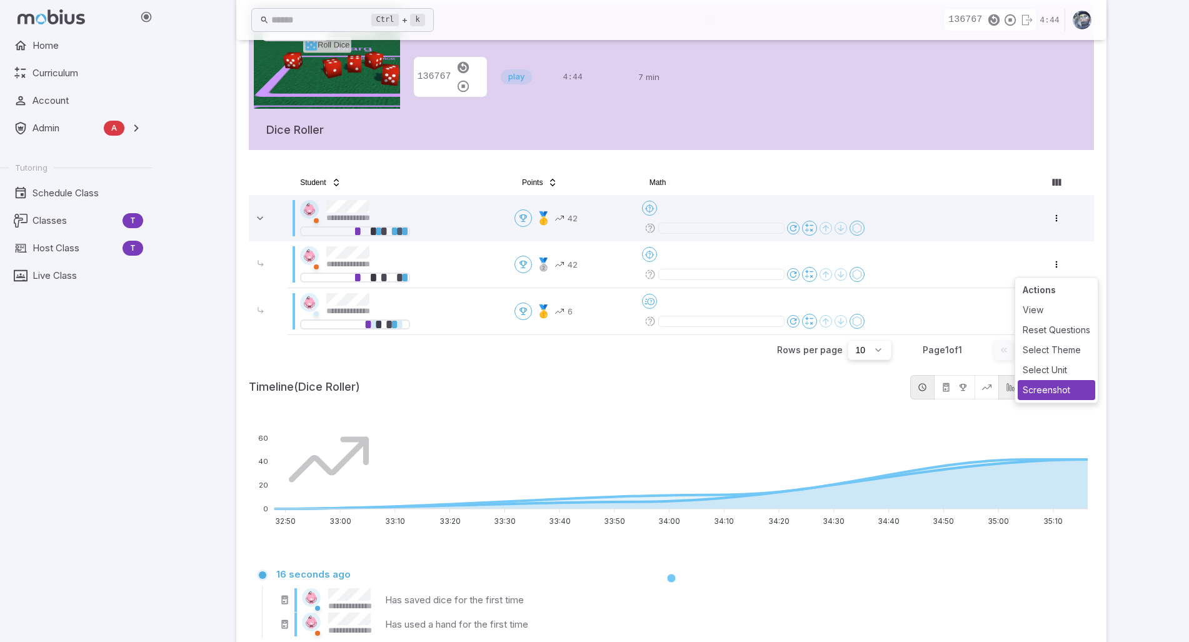
click at [1040, 385] on div "Screenshot" at bounding box center [1057, 390] width 78 height 20
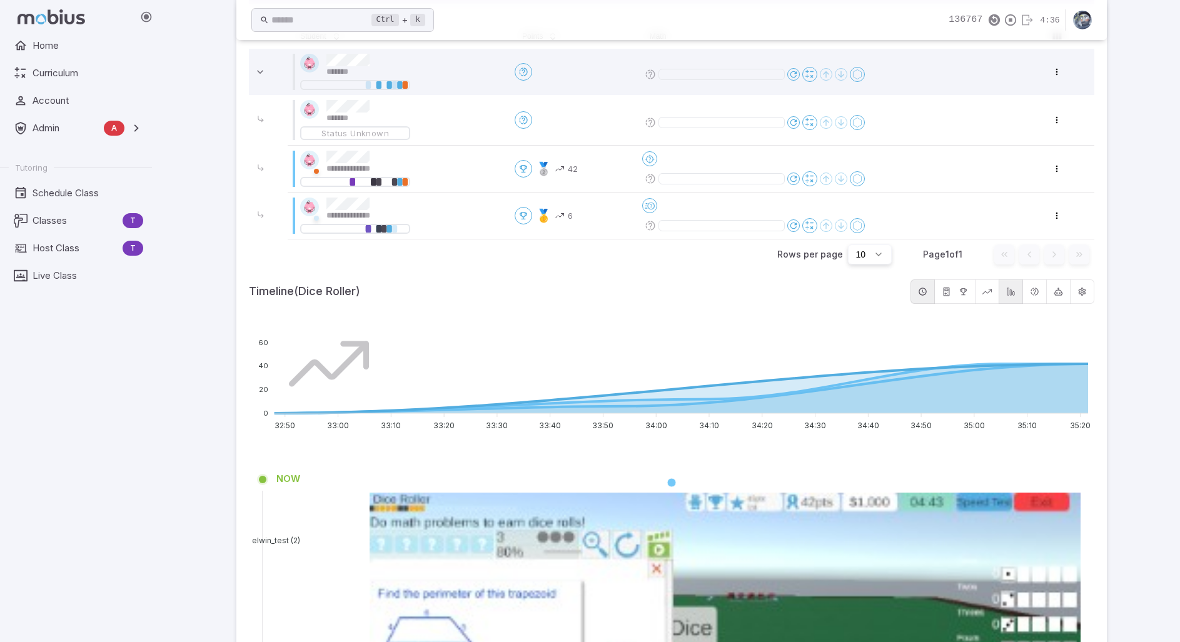
scroll to position [339, 0]
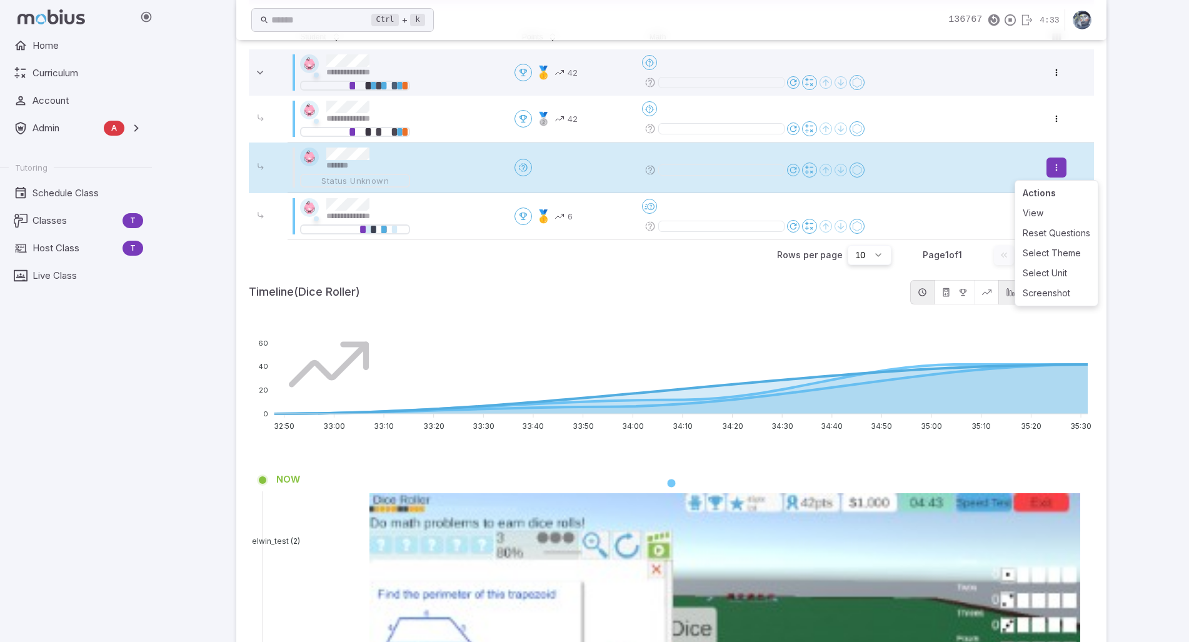
click at [1057, 173] on html "**********" at bounding box center [594, 600] width 1189 height 1878
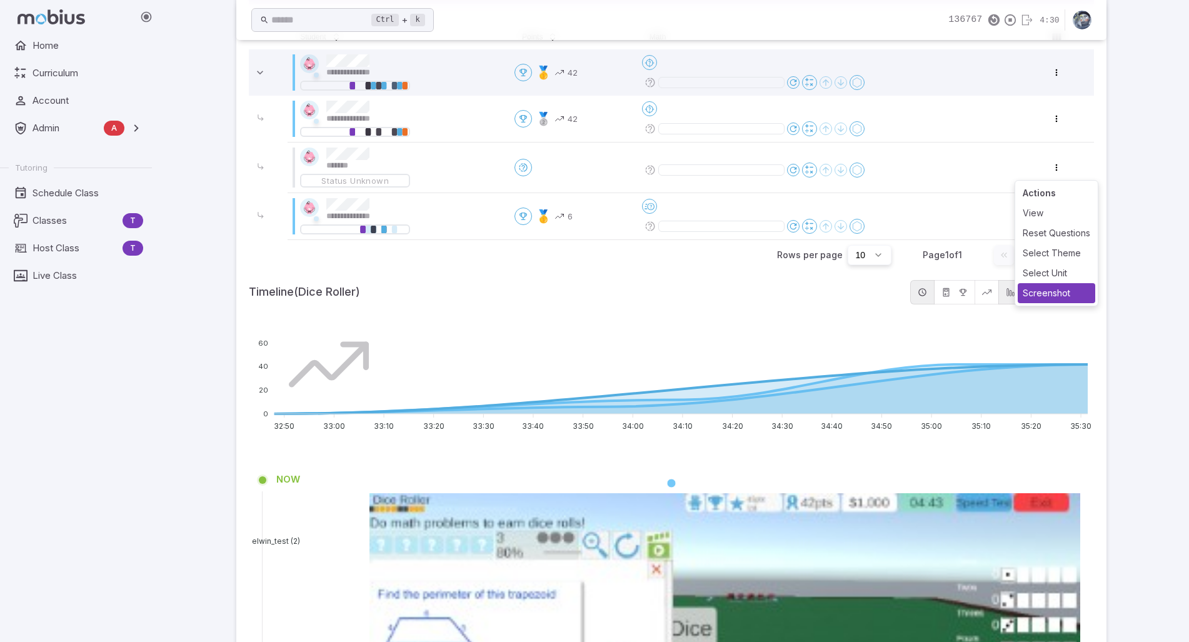
click at [1050, 293] on div "Screenshot" at bounding box center [1057, 293] width 78 height 20
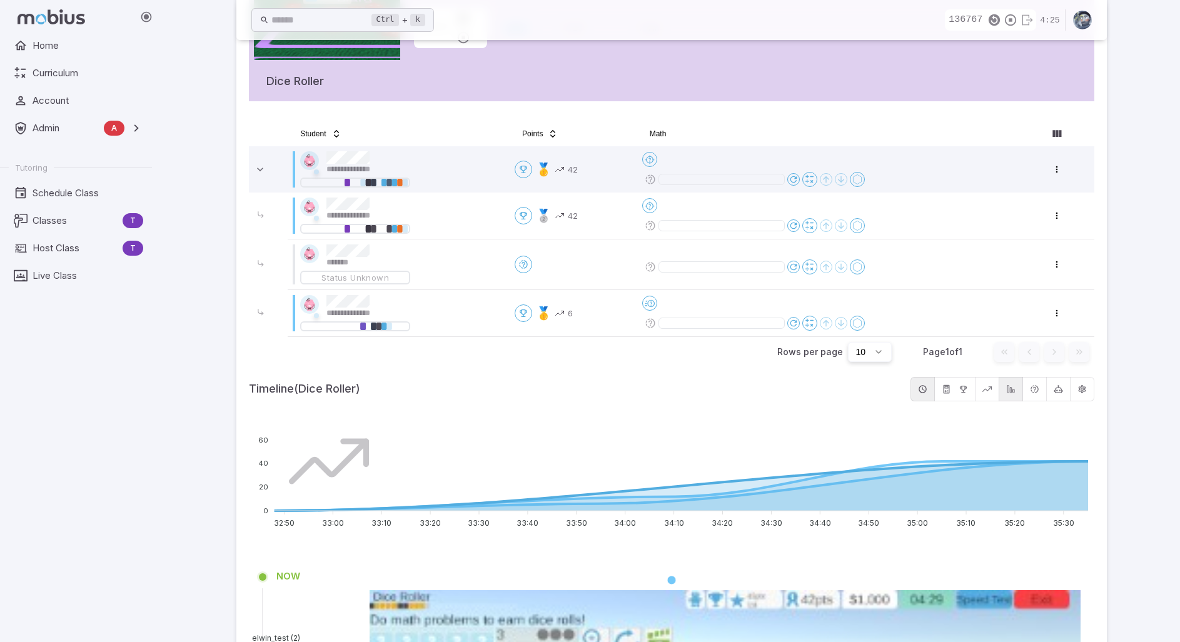
scroll to position [241, 0]
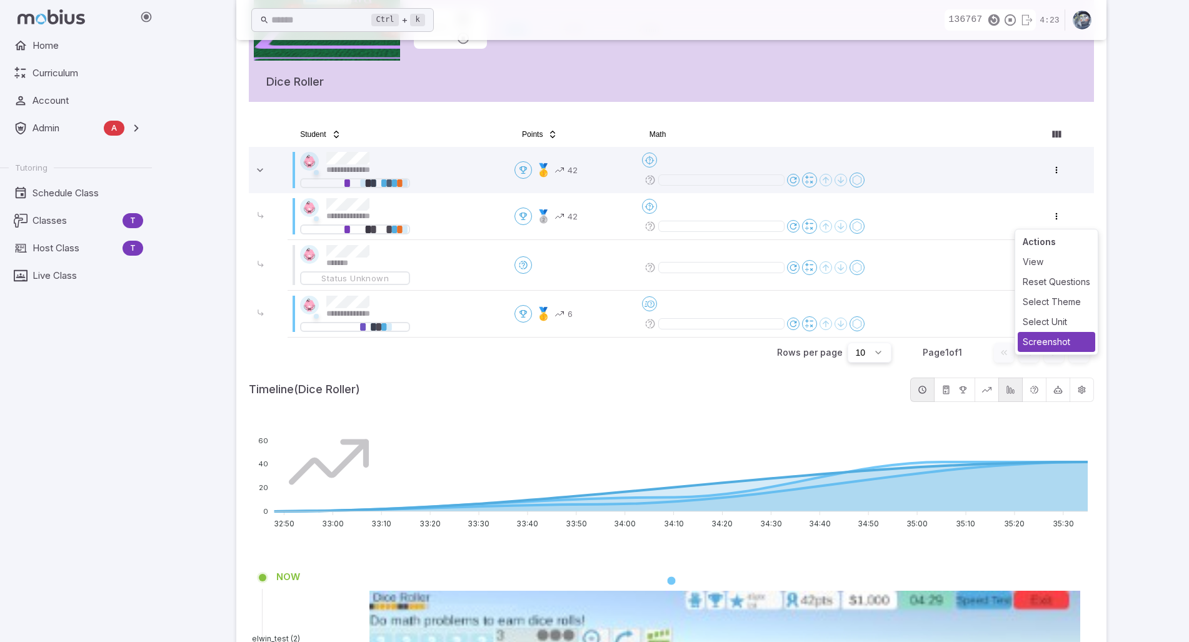
click at [1055, 338] on div "Screenshot" at bounding box center [1057, 342] width 78 height 20
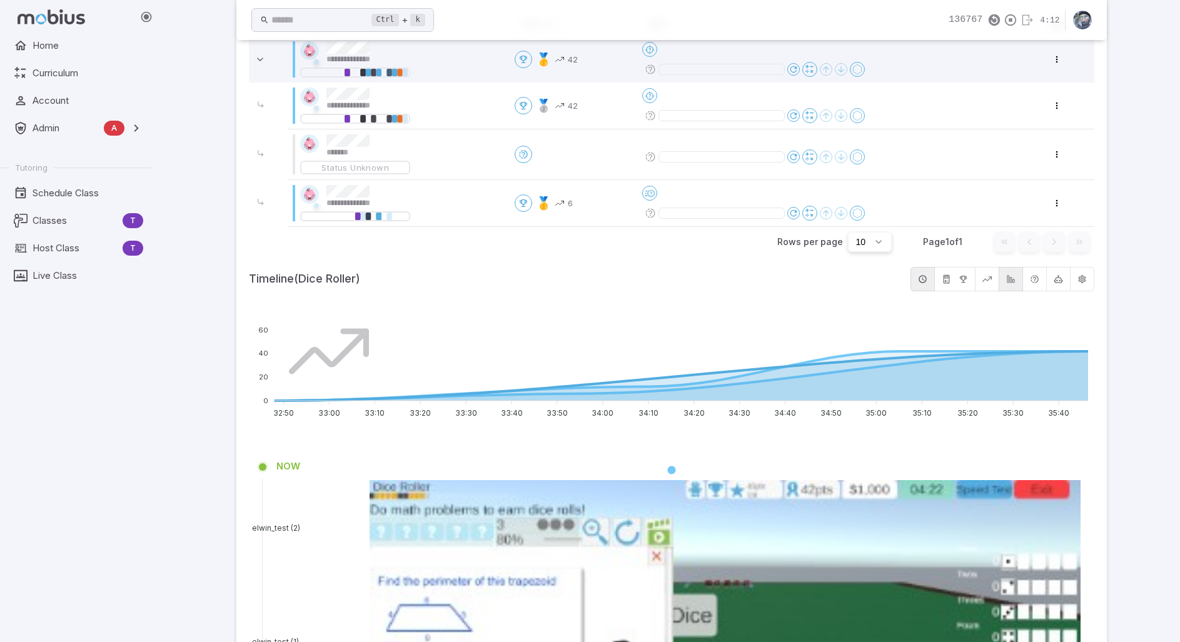
scroll to position [351, 0]
